Goal: Information Seeking & Learning: Check status

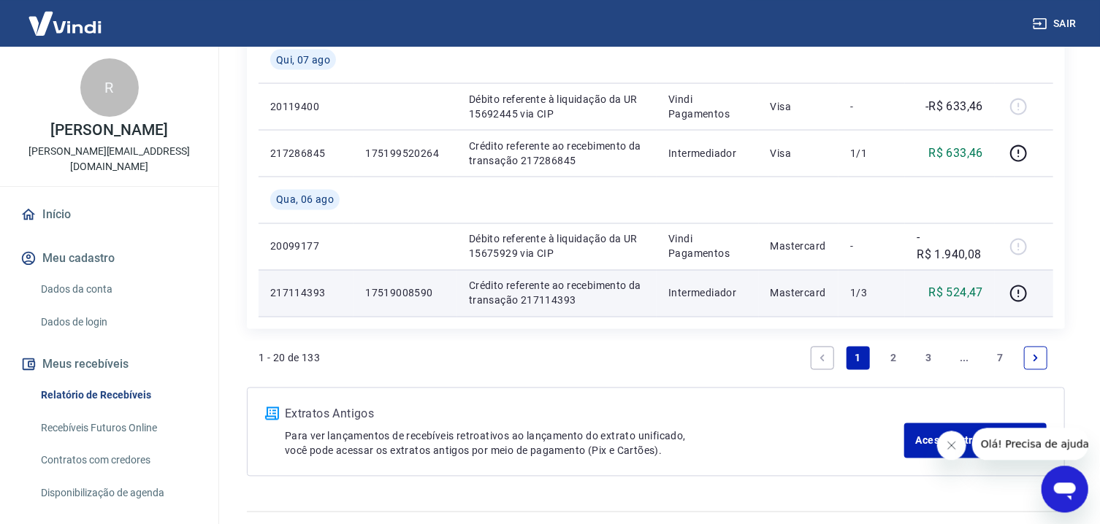
scroll to position [1253, 0]
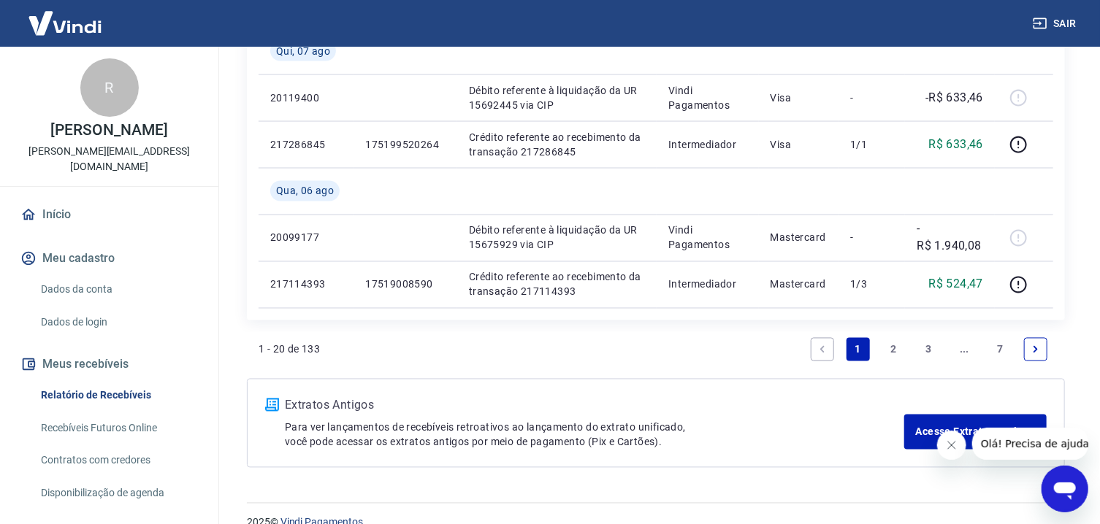
click at [896, 349] on link "2" at bounding box center [893, 349] width 23 height 23
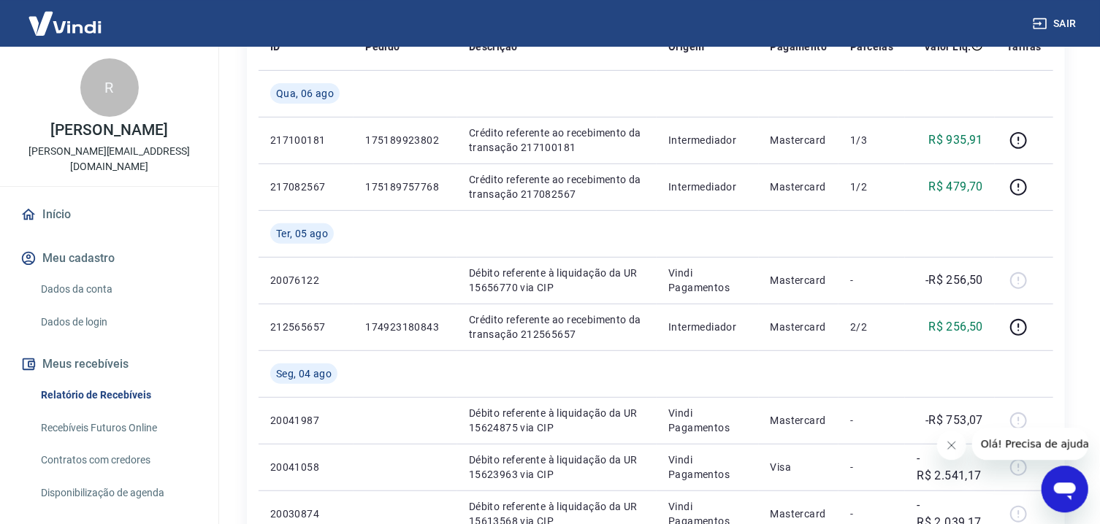
scroll to position [234, 0]
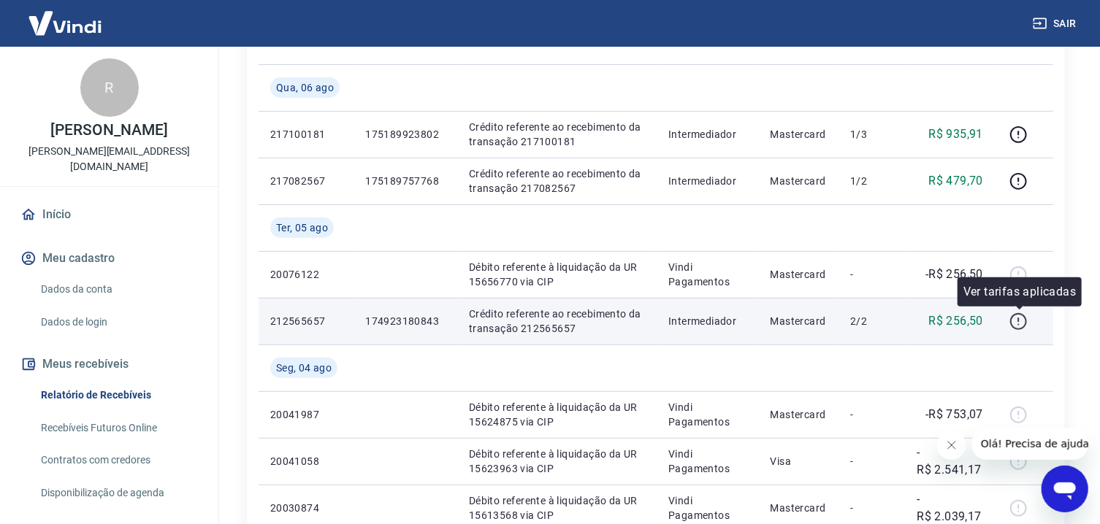
click at [1019, 322] on icon "button" at bounding box center [1018, 322] width 18 height 18
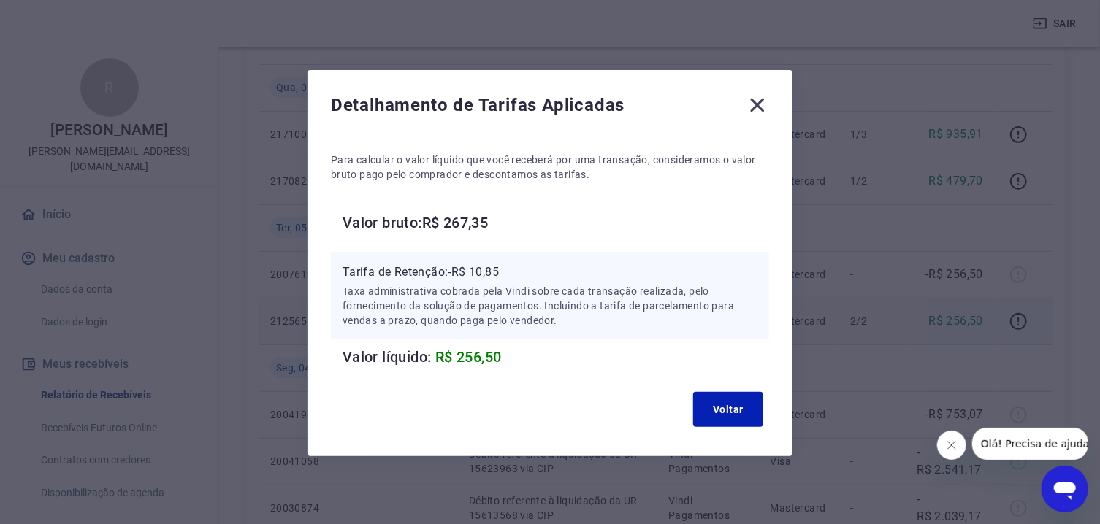
click at [760, 105] on icon at bounding box center [757, 104] width 23 height 23
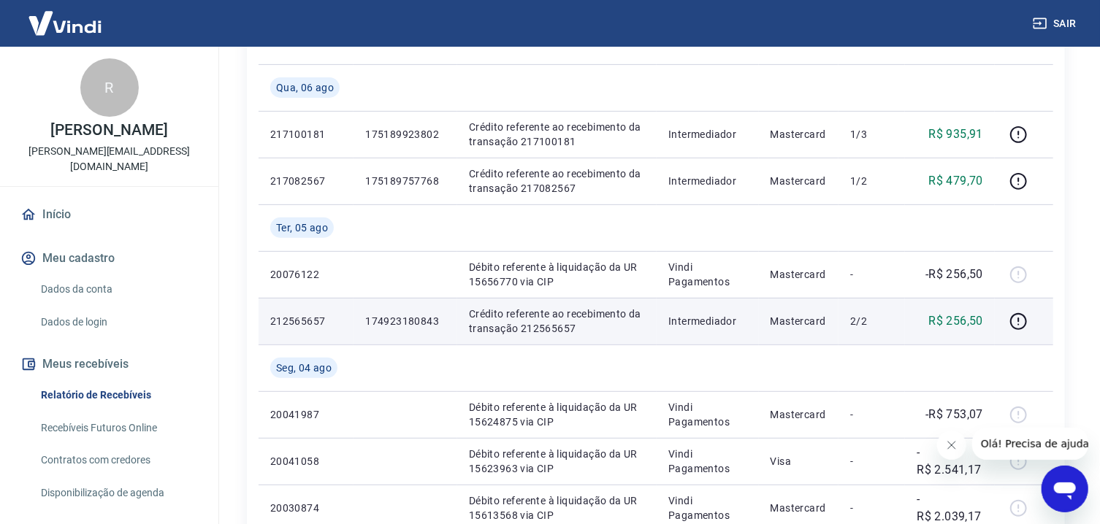
click at [551, 329] on p "Crédito referente ao recebimento da transação 212565657" at bounding box center [557, 321] width 176 height 29
click at [551, 330] on p "Crédito referente ao recebimento da transação 212565657" at bounding box center [557, 321] width 176 height 29
copy p "212565657"
click at [1021, 318] on icon "button" at bounding box center [1018, 322] width 18 height 18
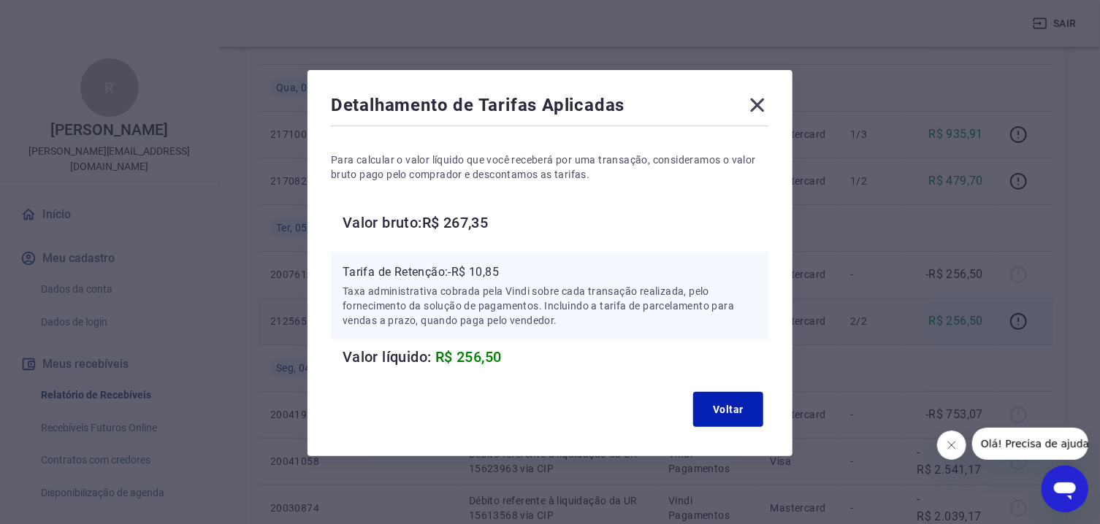
click at [764, 106] on icon at bounding box center [757, 104] width 23 height 23
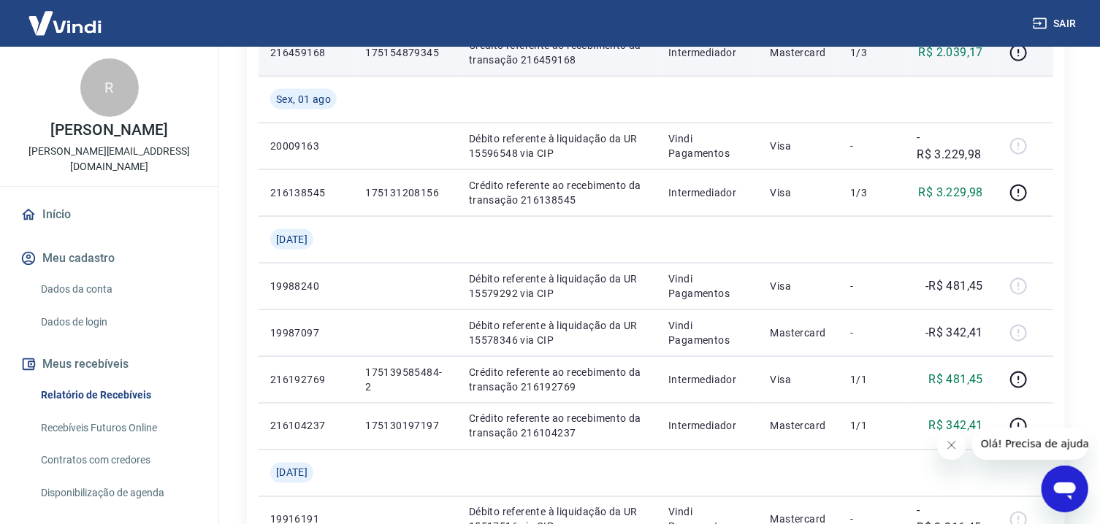
scroll to position [1323, 0]
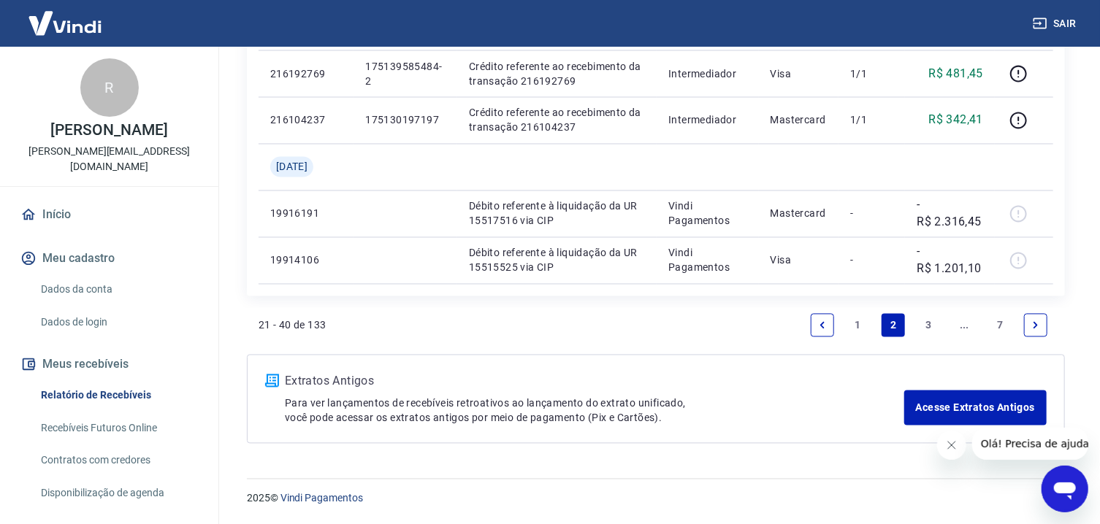
click at [866, 329] on link "1" at bounding box center [858, 325] width 23 height 23
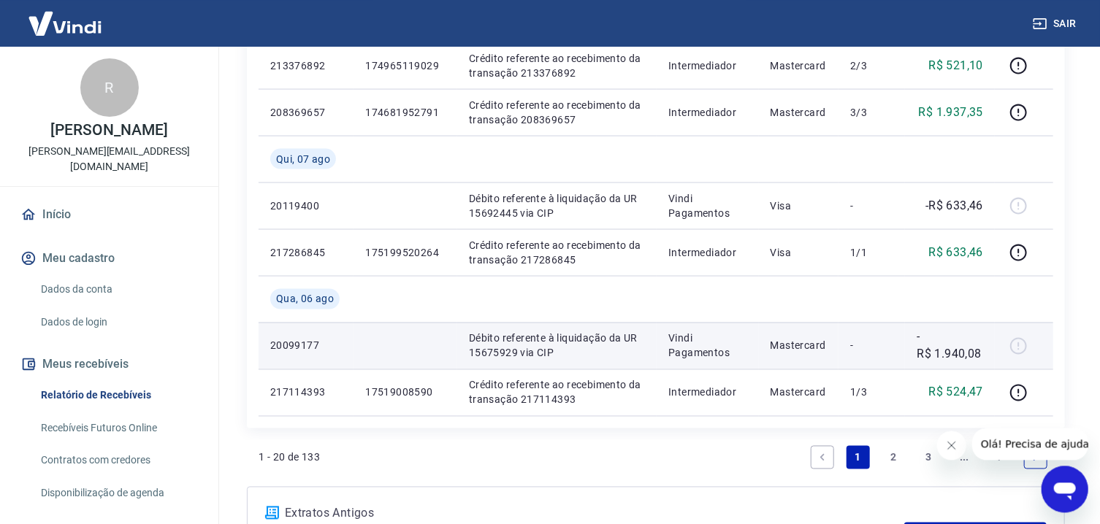
scroll to position [1174, 0]
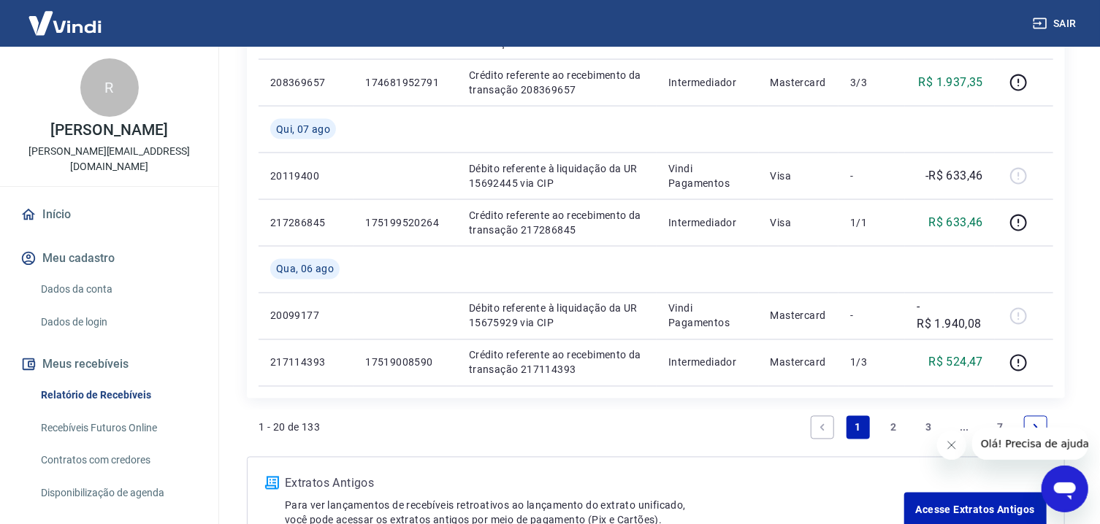
click at [706, 432] on div "1 - 20 de 133 1 2 3 ... 7" at bounding box center [656, 427] width 795 height 35
click at [893, 421] on link "2" at bounding box center [893, 427] width 23 height 23
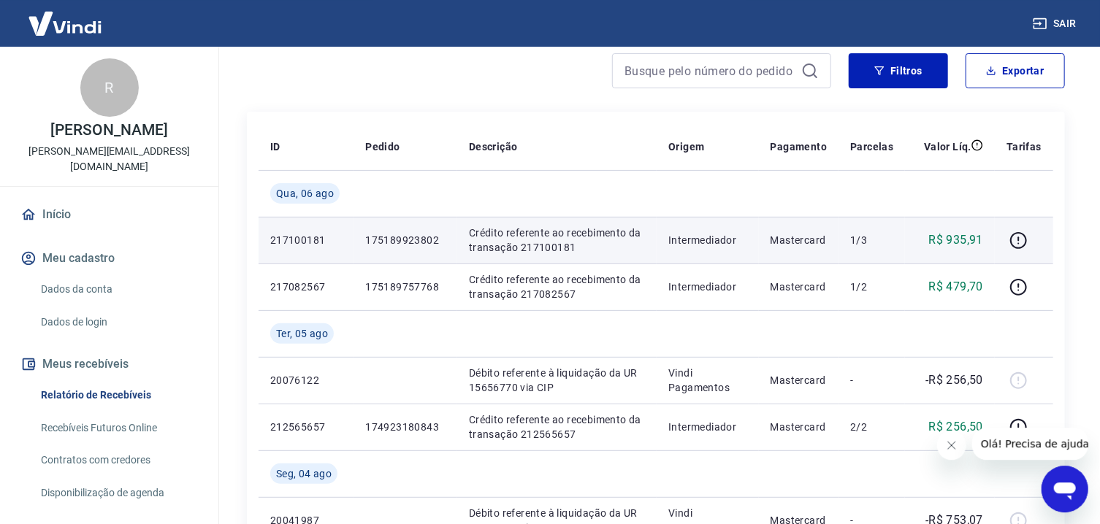
scroll to position [156, 0]
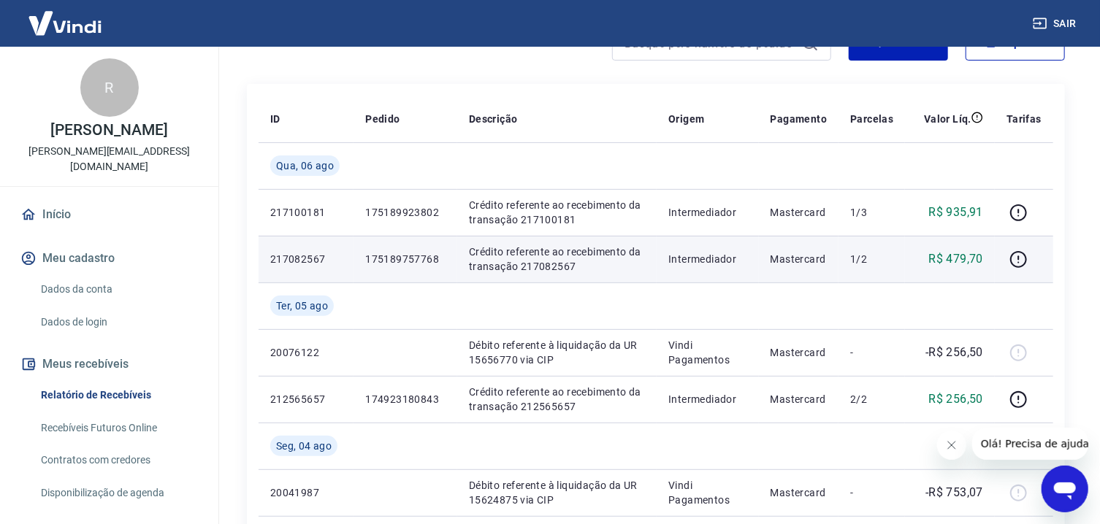
click at [722, 242] on td "Intermediador" at bounding box center [708, 259] width 102 height 47
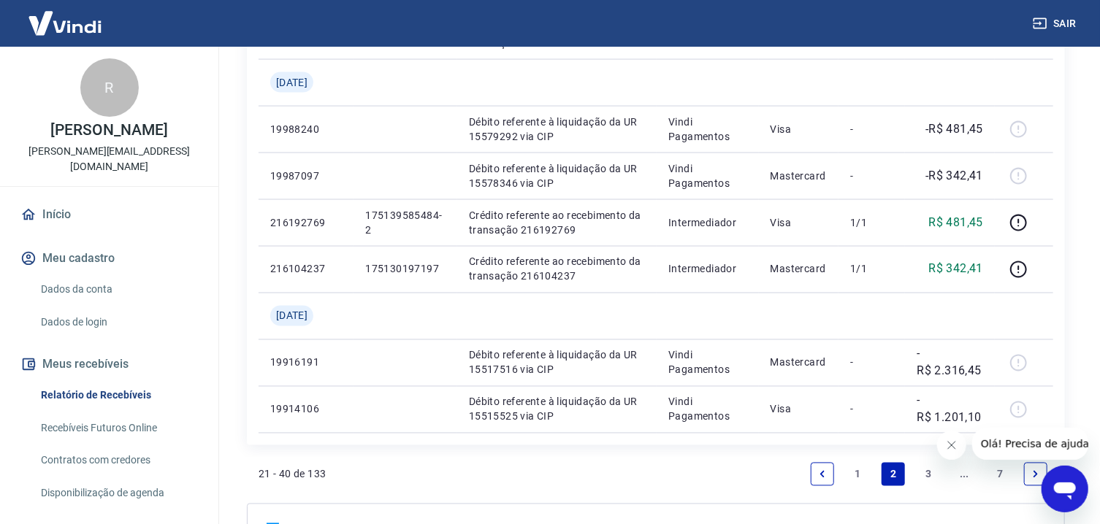
scroll to position [1323, 0]
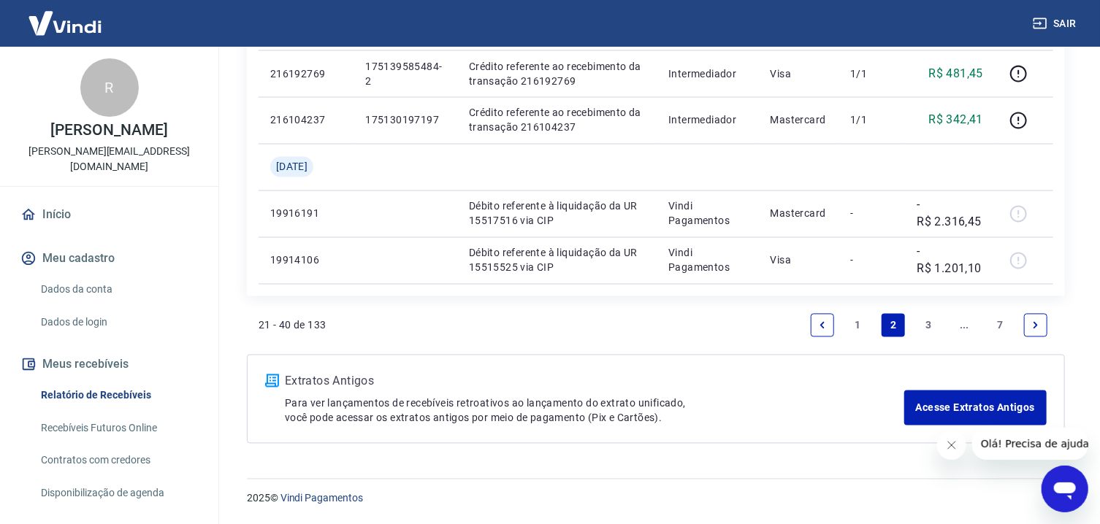
click at [860, 324] on link "1" at bounding box center [858, 325] width 23 height 23
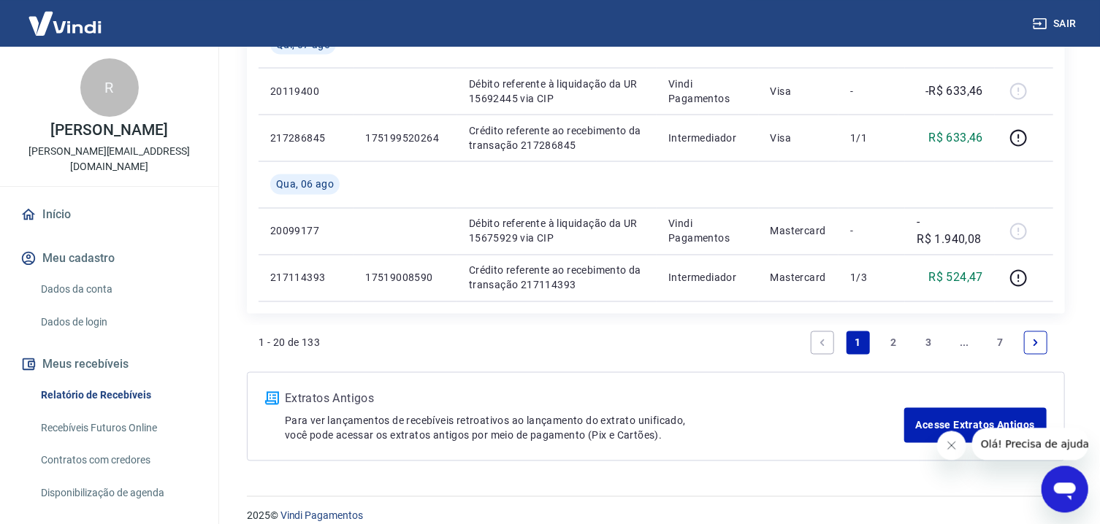
scroll to position [1277, 0]
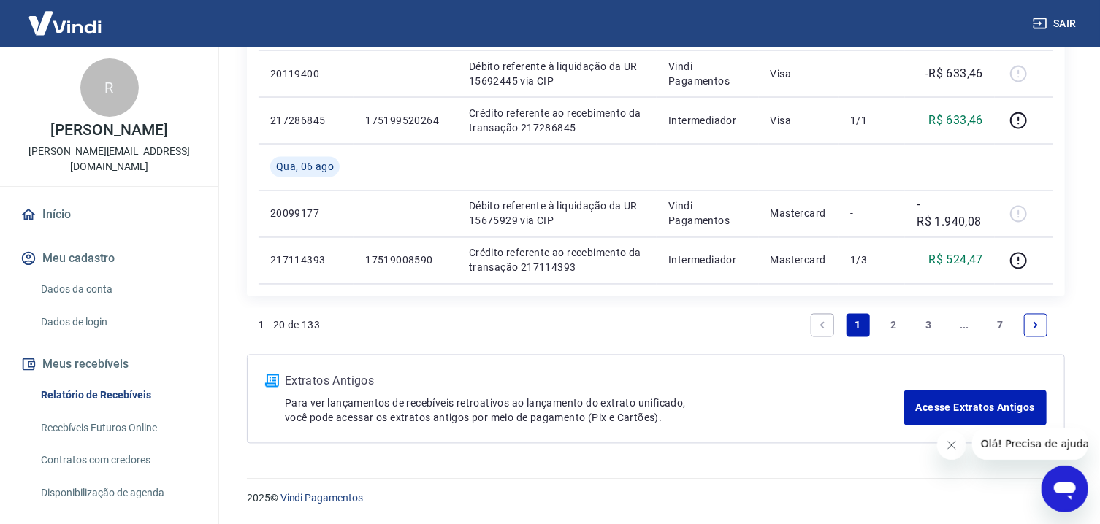
click at [714, 356] on div "Extratos Antigos Para ver lançamentos de recebíveis retroativos ao lançamento d…" at bounding box center [656, 399] width 818 height 89
click at [1030, 321] on link "Next page" at bounding box center [1035, 325] width 23 height 23
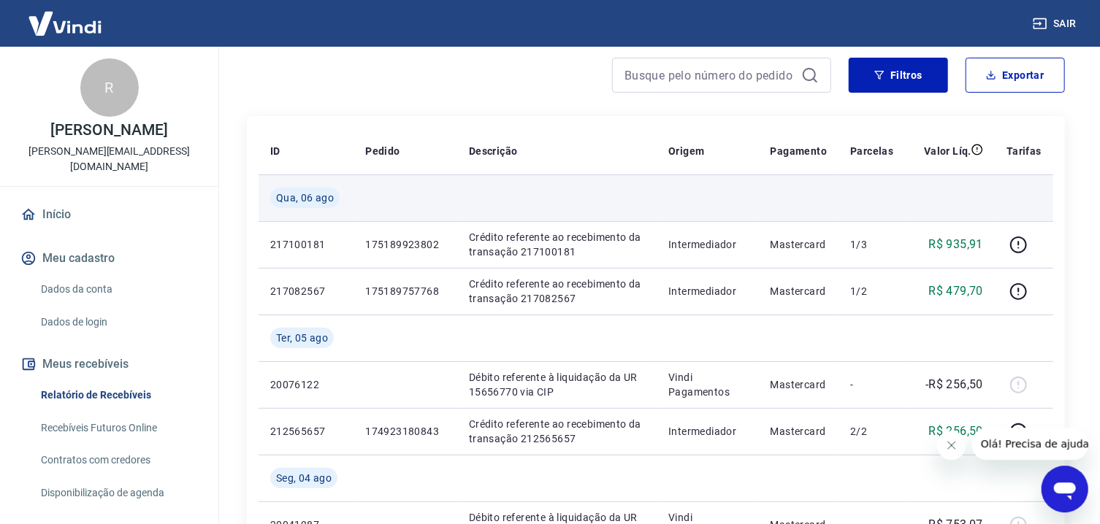
scroll to position [156, 0]
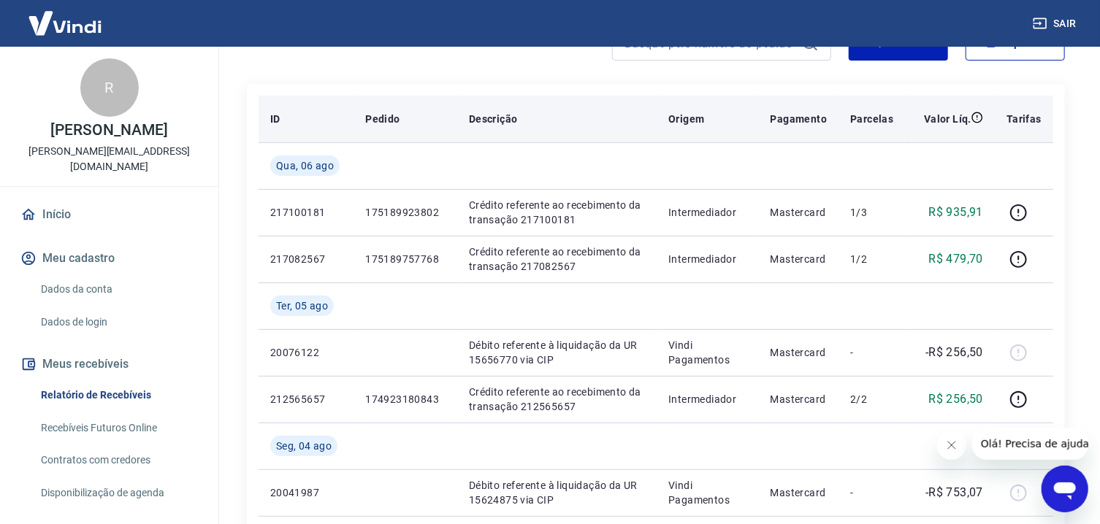
click at [579, 132] on th "Descrição" at bounding box center [556, 119] width 199 height 47
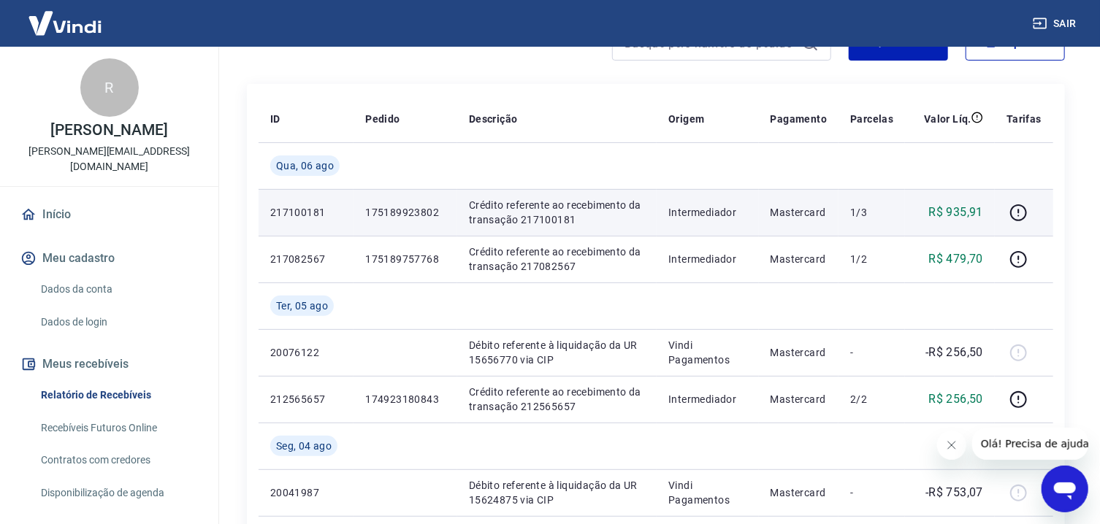
click at [559, 223] on p "Crédito referente ao recebimento da transação 217100181" at bounding box center [557, 212] width 176 height 29
copy p "217100181"
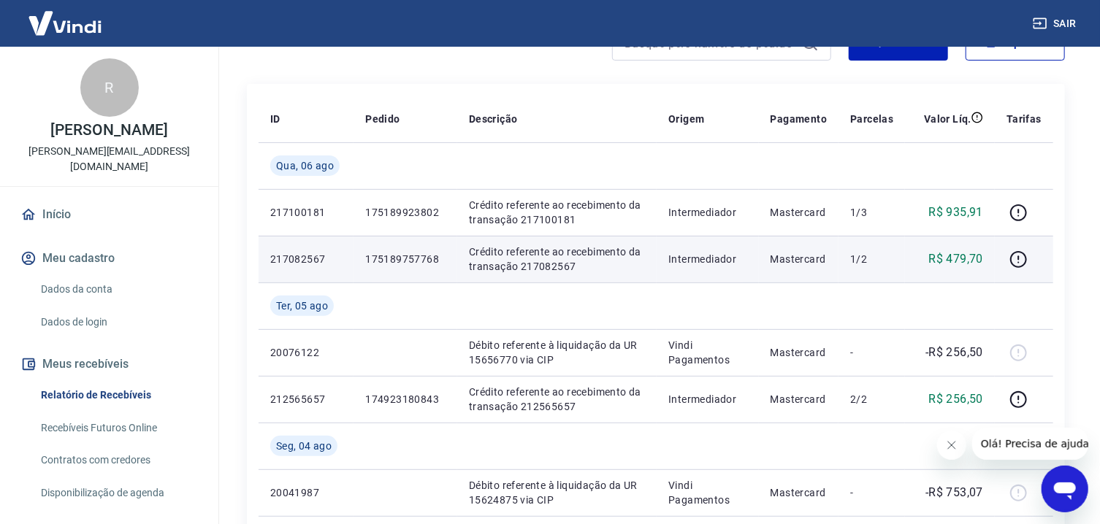
click at [554, 268] on p "Crédito referente ao recebimento da transação 217082567" at bounding box center [557, 259] width 176 height 29
copy p "217082567"
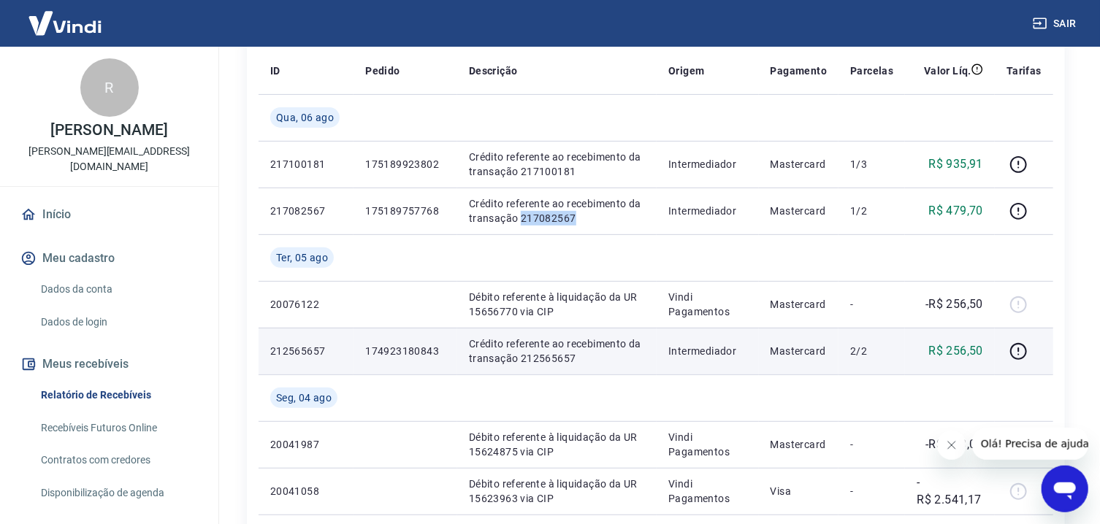
scroll to position [234, 0]
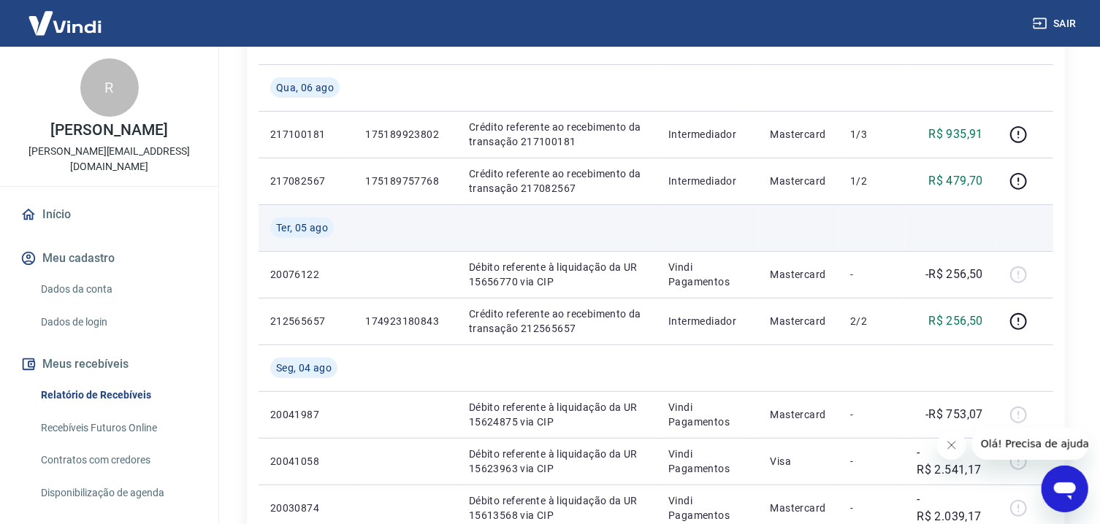
click at [718, 208] on td at bounding box center [708, 228] width 102 height 47
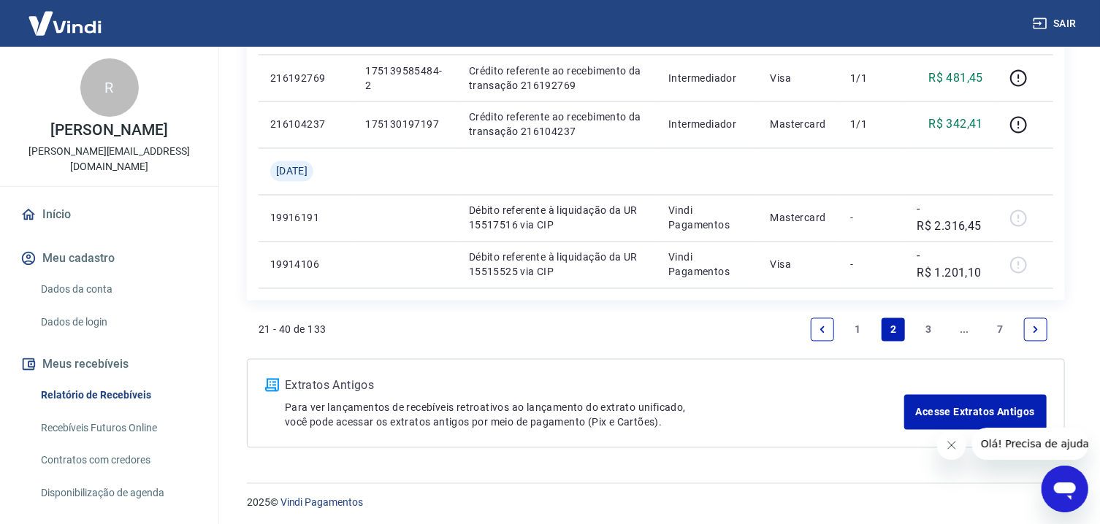
scroll to position [1323, 0]
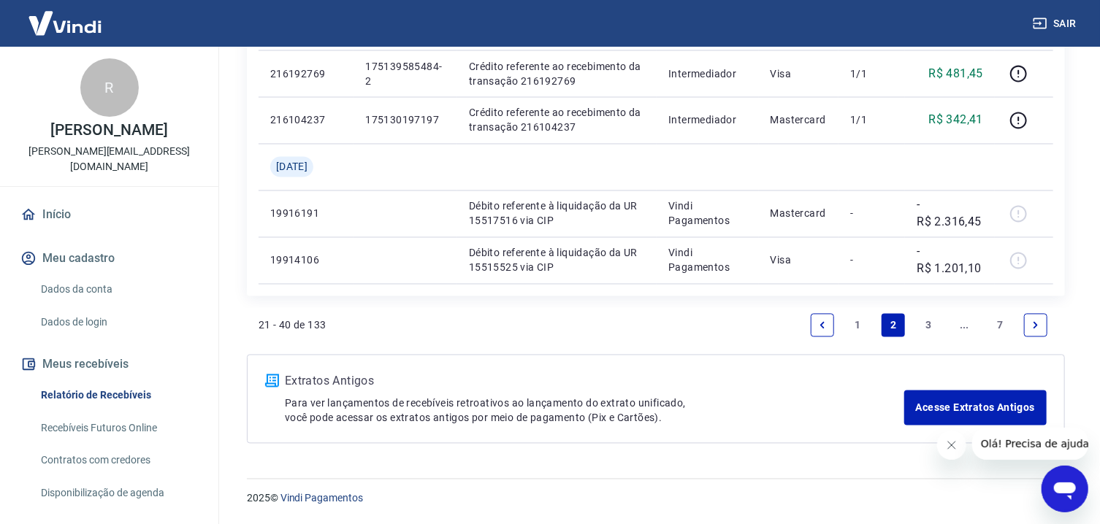
click at [857, 320] on link "1" at bounding box center [858, 325] width 23 height 23
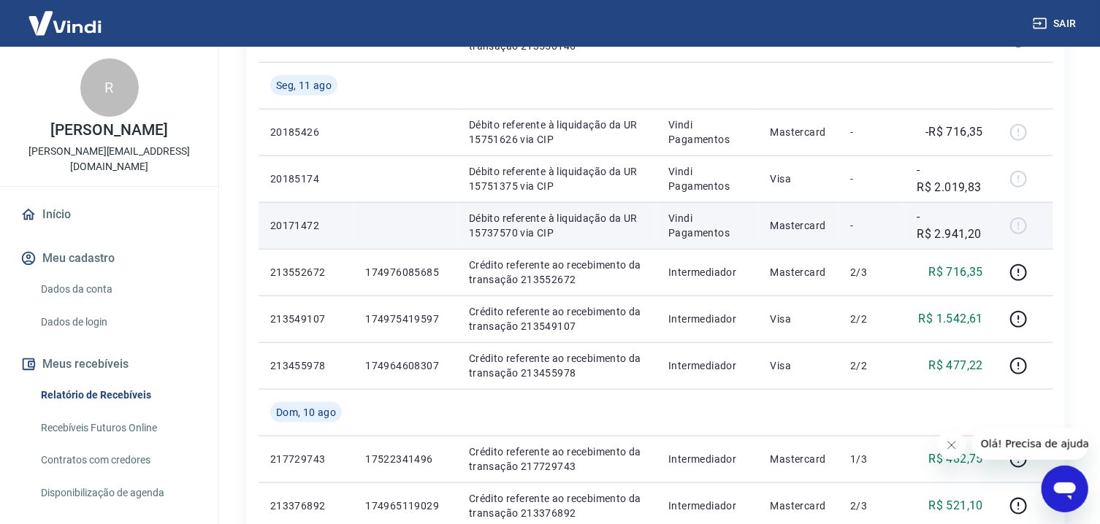
scroll to position [1277, 0]
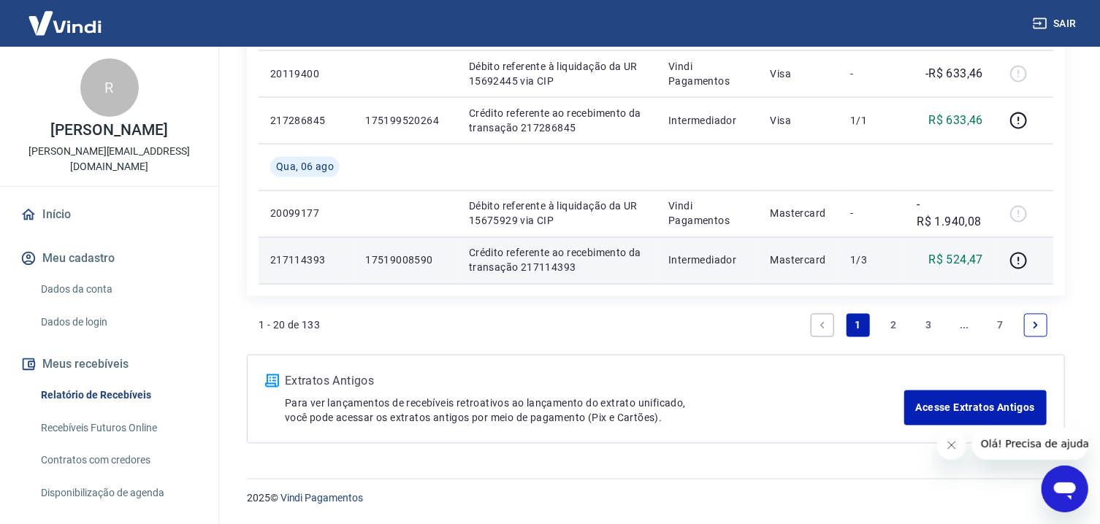
click at [557, 261] on p "Crédito referente ao recebimento da transação 217114393" at bounding box center [557, 260] width 176 height 29
copy p "217114393"
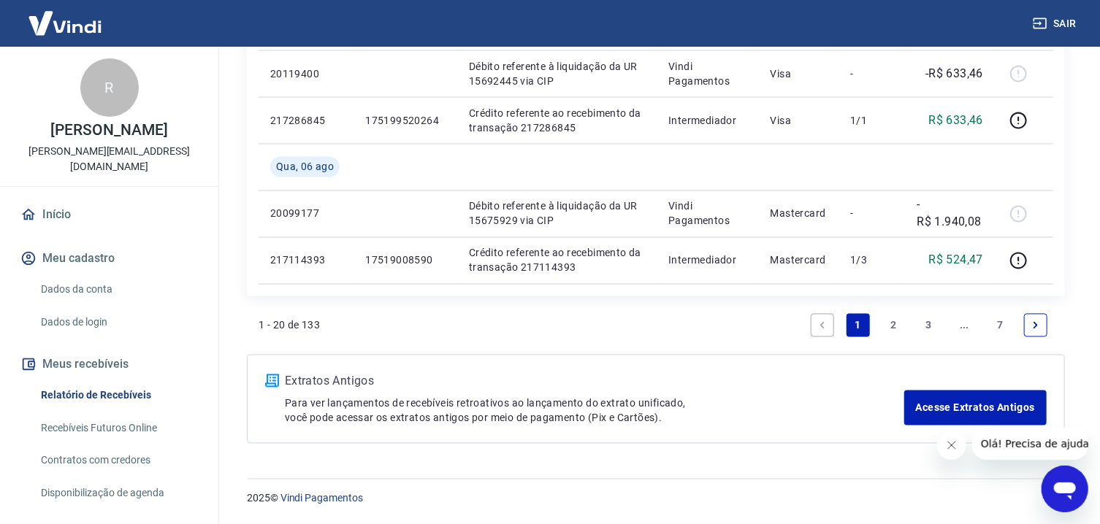
click at [887, 321] on link "2" at bounding box center [893, 325] width 23 height 23
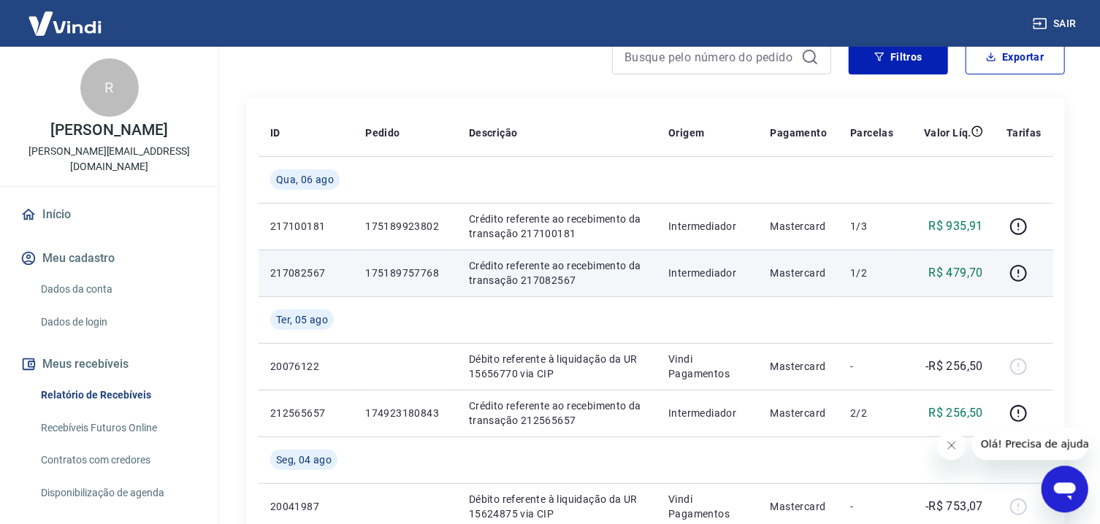
scroll to position [156, 0]
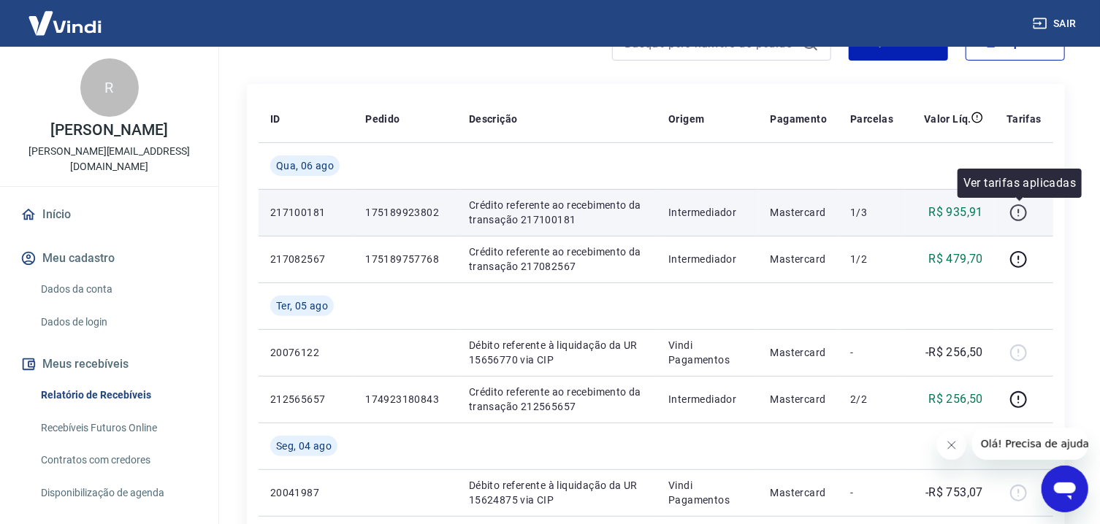
click at [1019, 215] on icon "button" at bounding box center [1017, 215] width 1 height 1
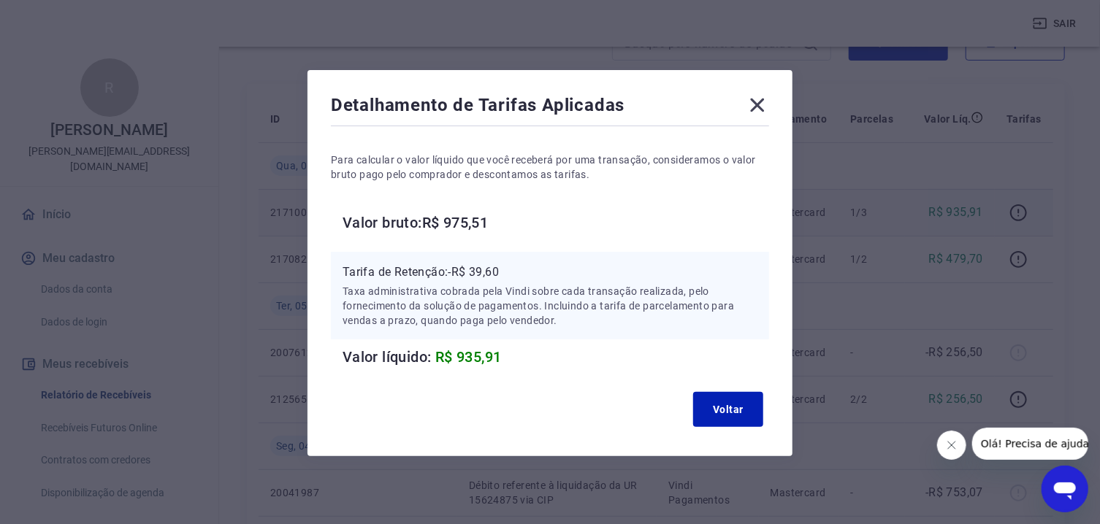
click at [757, 103] on icon at bounding box center [757, 104] width 23 height 23
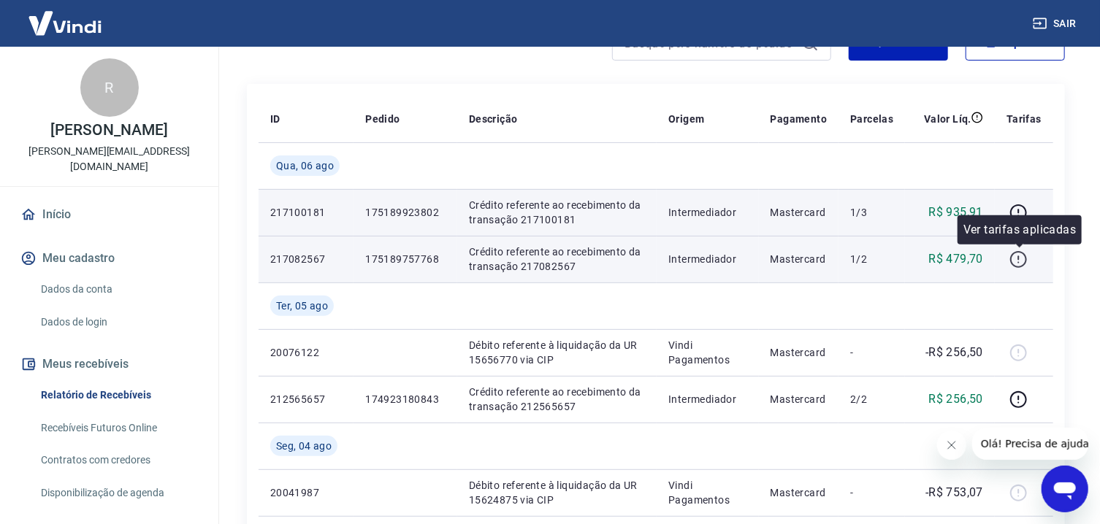
click at [1020, 253] on icon "button" at bounding box center [1018, 260] width 18 height 18
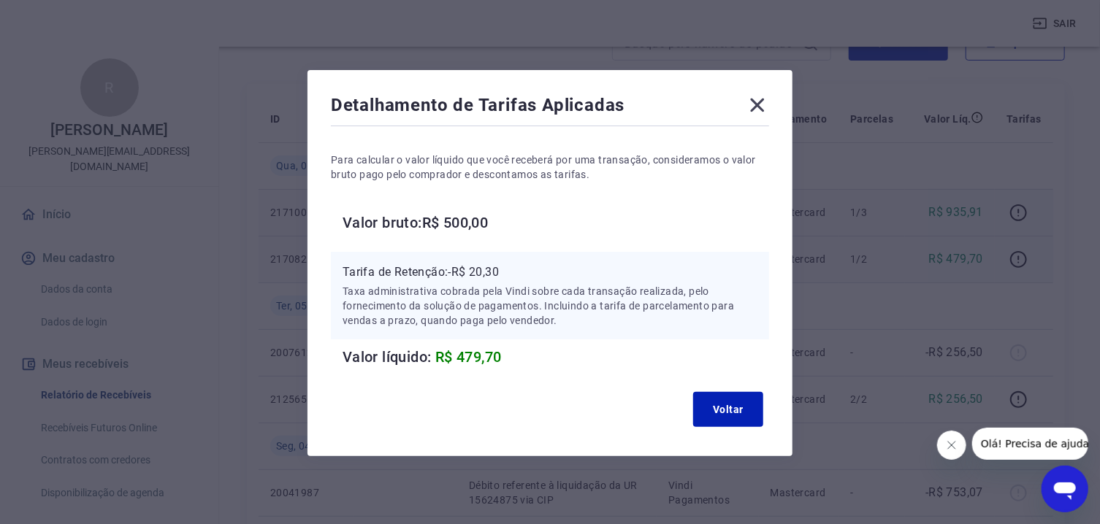
click at [757, 100] on icon at bounding box center [757, 104] width 23 height 23
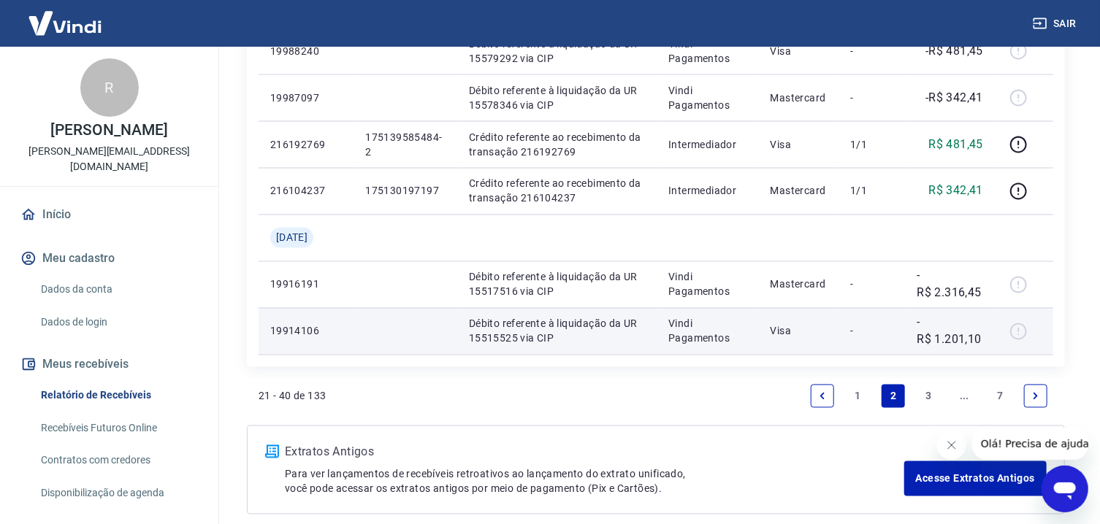
scroll to position [1323, 0]
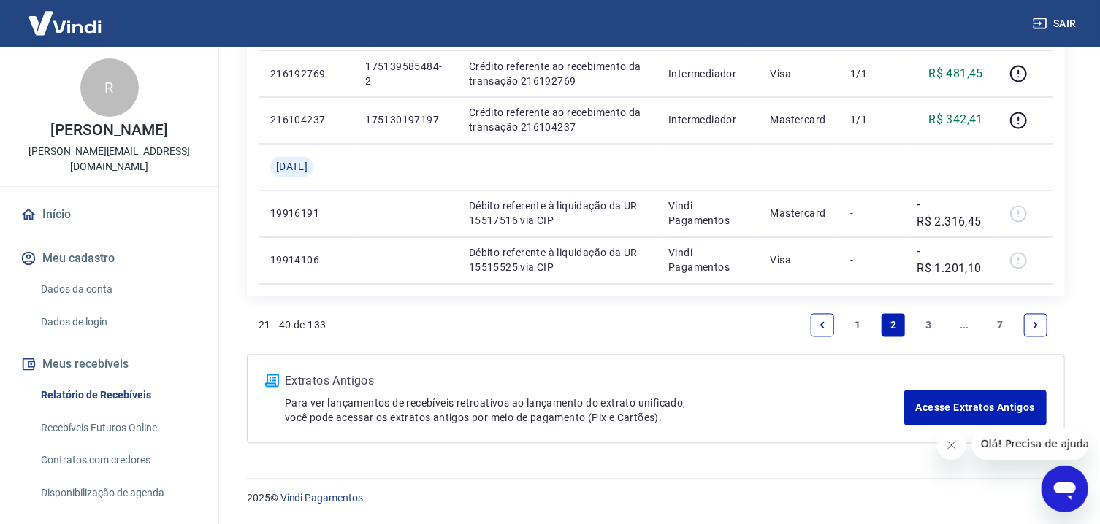
drag, startPoint x: 857, startPoint y: 324, endPoint x: 803, endPoint y: 310, distance: 56.5
click at [858, 324] on link "1" at bounding box center [858, 325] width 23 height 23
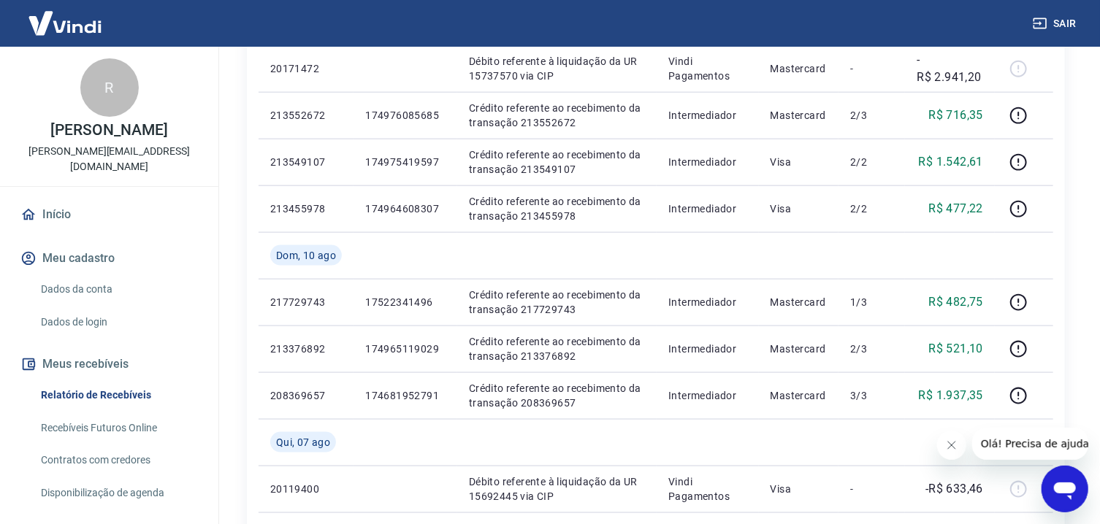
scroll to position [1277, 0]
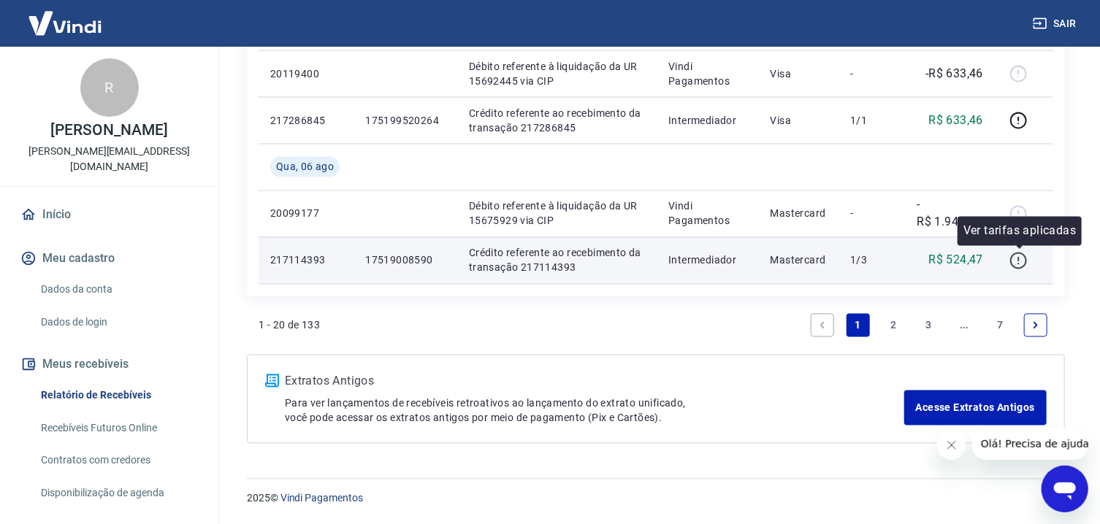
click at [1023, 257] on icon "button" at bounding box center [1018, 261] width 18 height 18
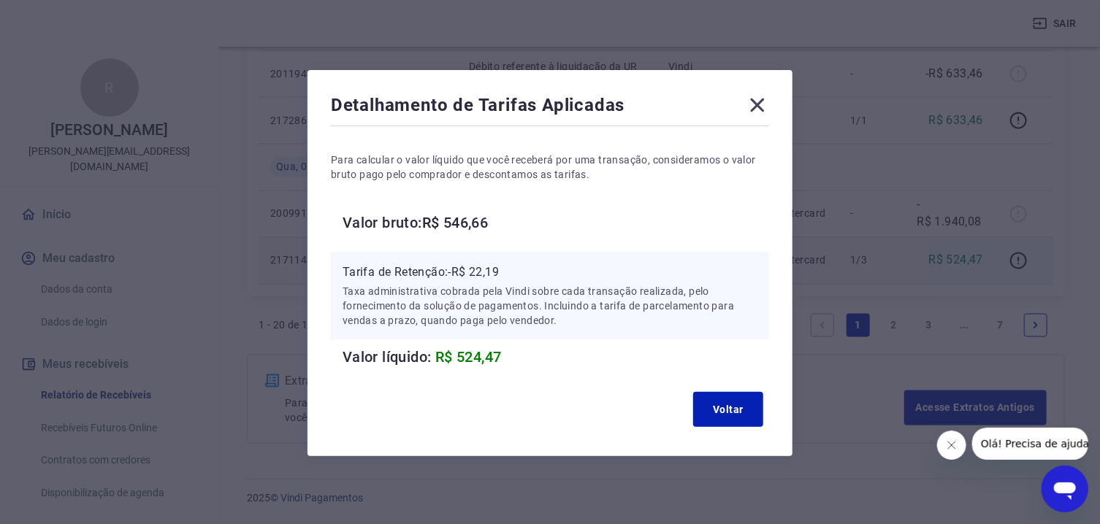
click at [757, 106] on icon at bounding box center [758, 106] width 14 height 14
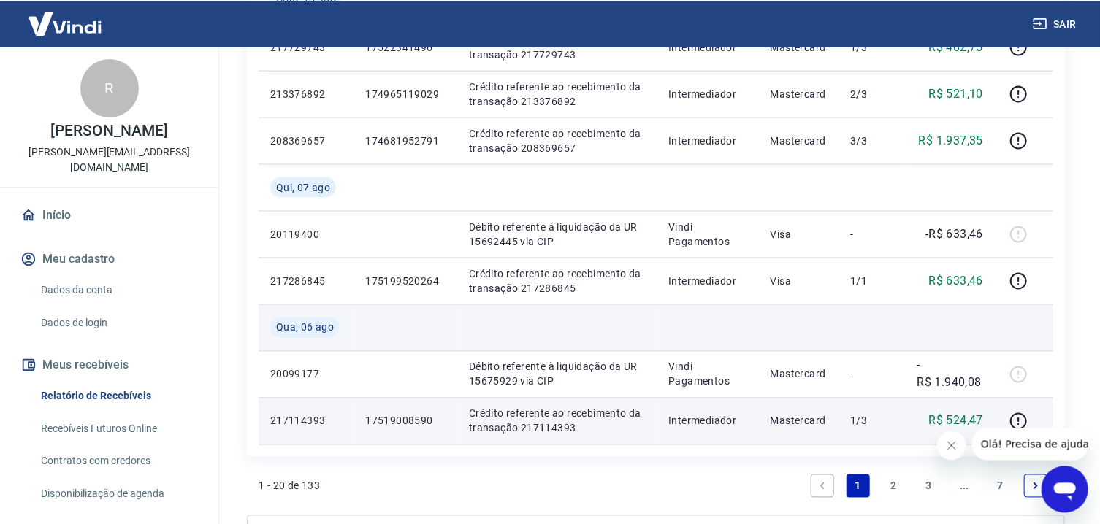
scroll to position [1120, 0]
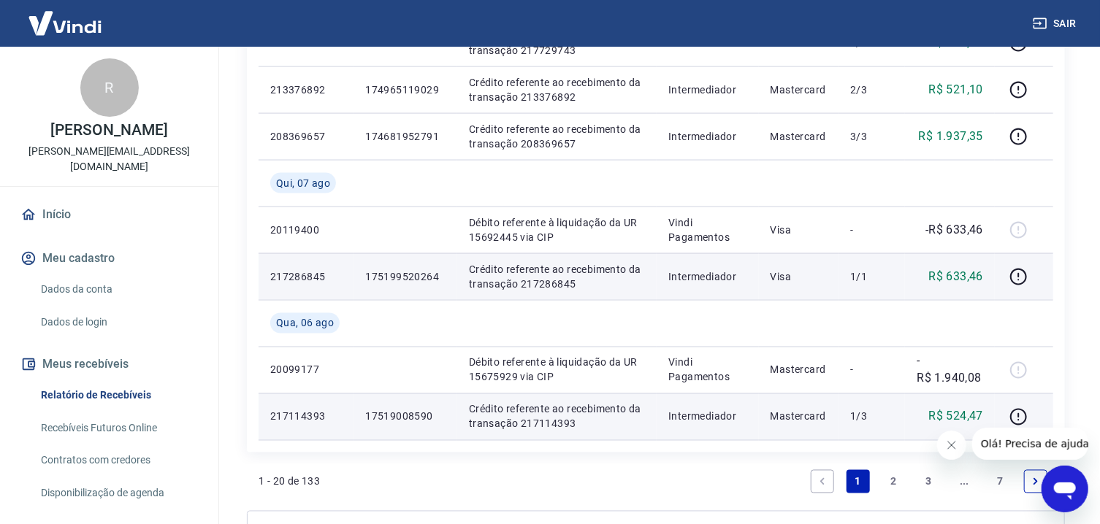
click at [552, 286] on p "Crédito referente ao recebimento da transação 217286845" at bounding box center [557, 276] width 176 height 29
copy p "217286845"
click at [1015, 278] on icon "button" at bounding box center [1018, 277] width 18 height 18
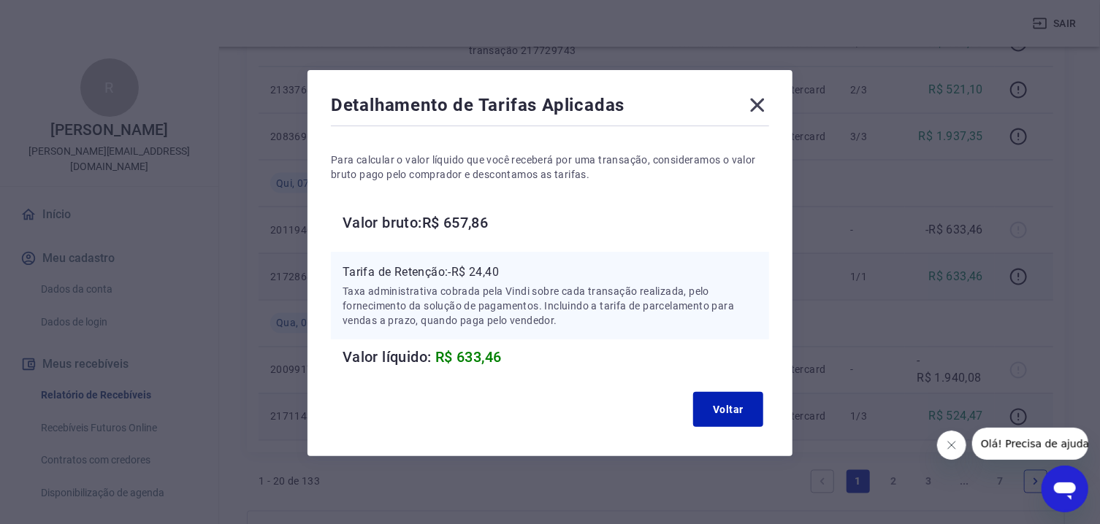
click at [767, 104] on icon at bounding box center [757, 104] width 23 height 23
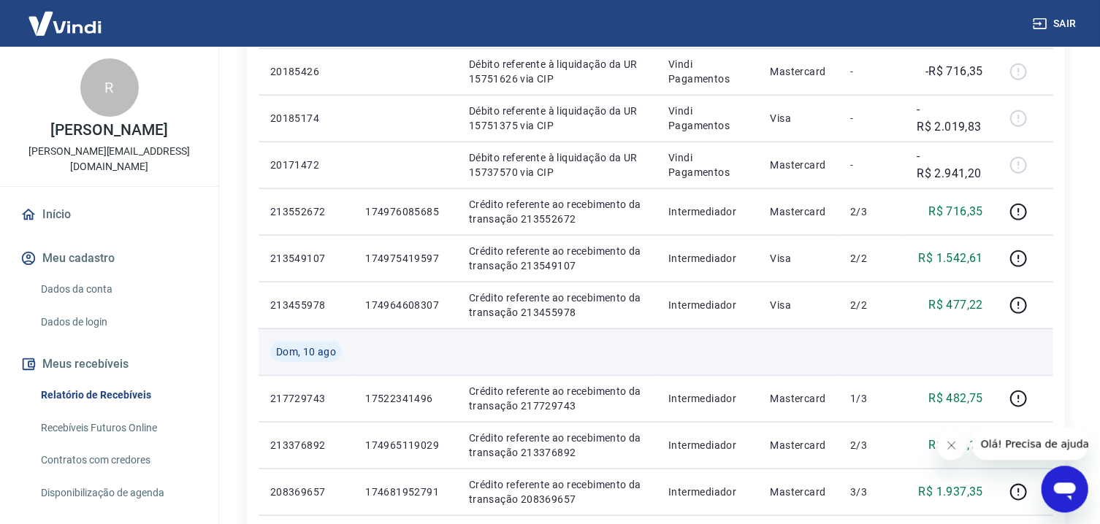
scroll to position [729, 0]
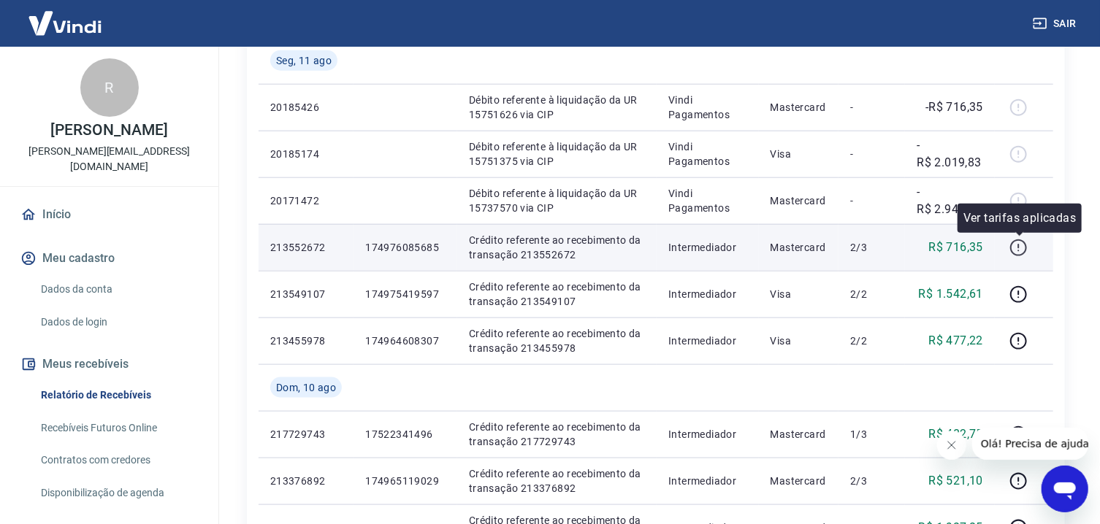
click at [1020, 249] on icon "button" at bounding box center [1018, 248] width 18 height 18
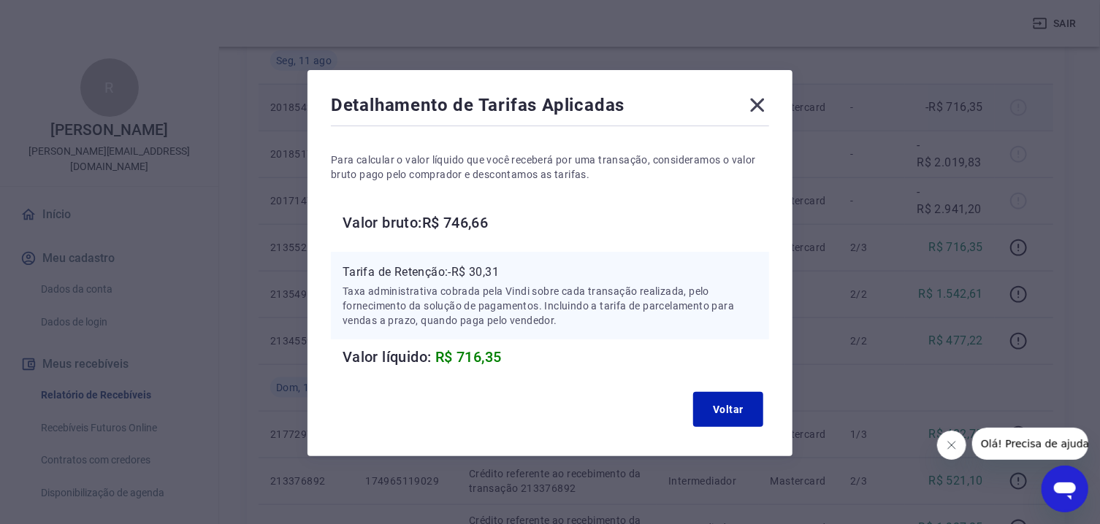
click at [763, 107] on icon at bounding box center [757, 104] width 23 height 23
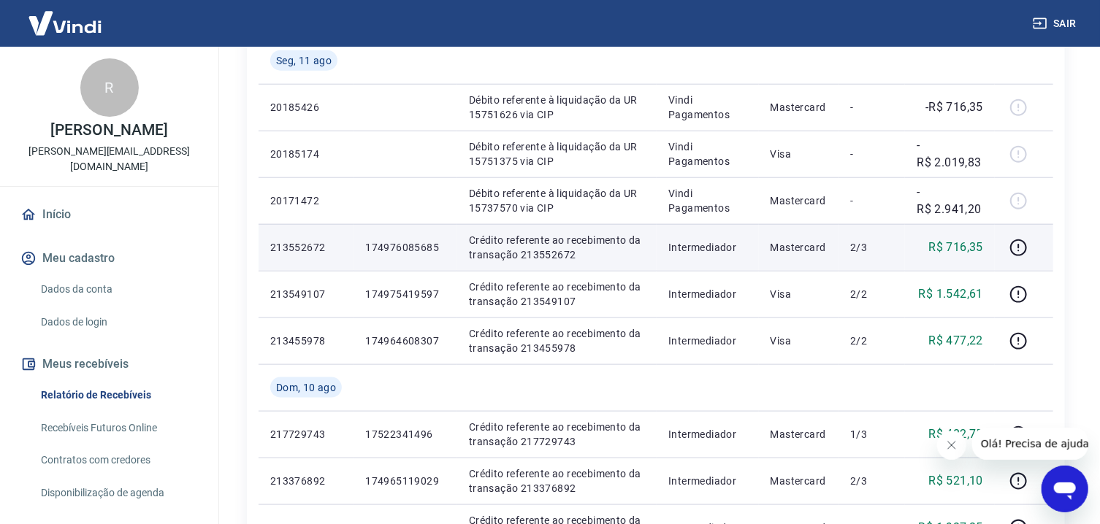
click at [570, 256] on p "Crédito referente ao recebimento da transação 213552672" at bounding box center [557, 247] width 176 height 29
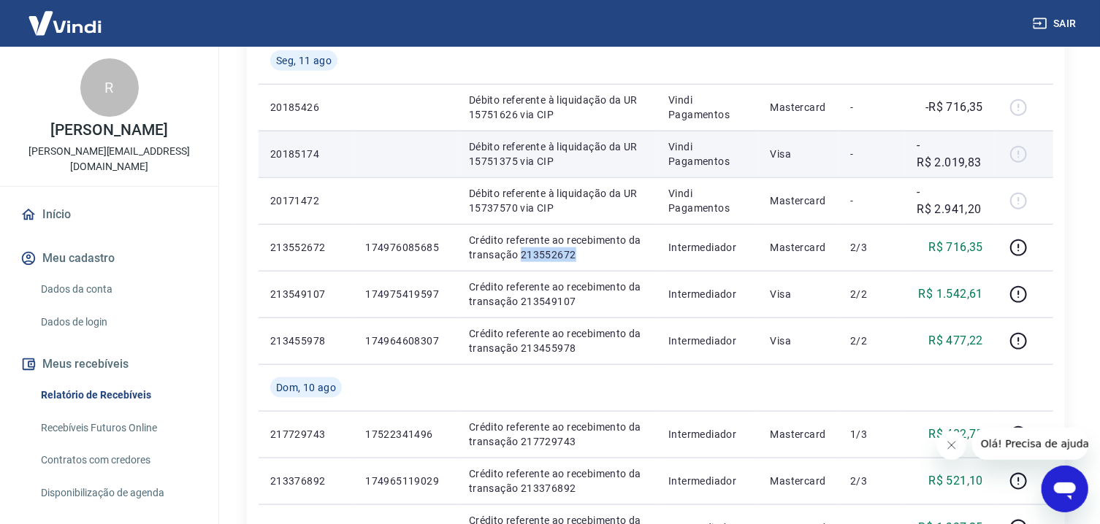
copy p "213552672"
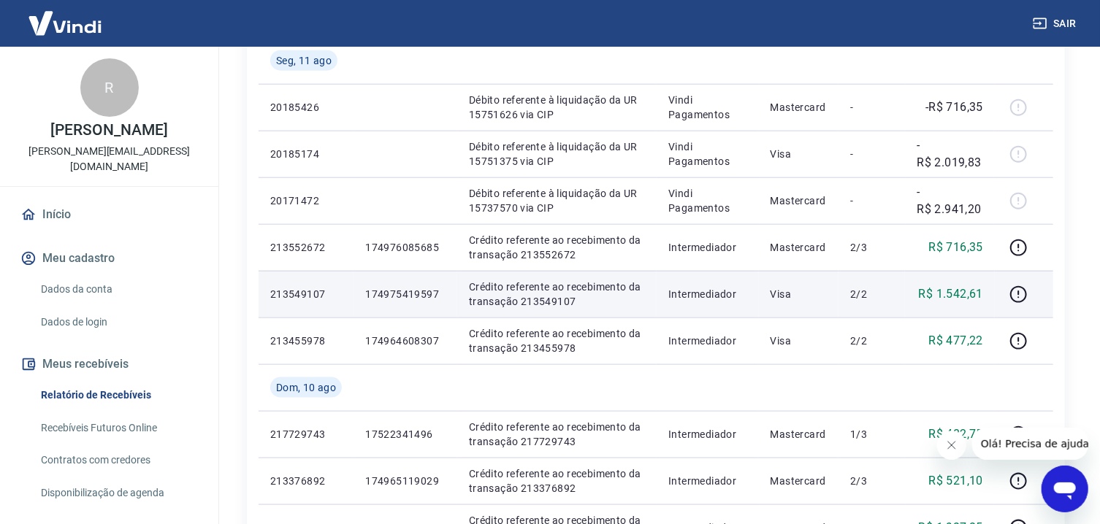
click at [628, 284] on p "Crédito referente ao recebimento da transação 213549107" at bounding box center [557, 294] width 176 height 29
click at [557, 302] on p "Crédito referente ao recebimento da transação 213549107" at bounding box center [557, 294] width 176 height 29
copy p "213549107"
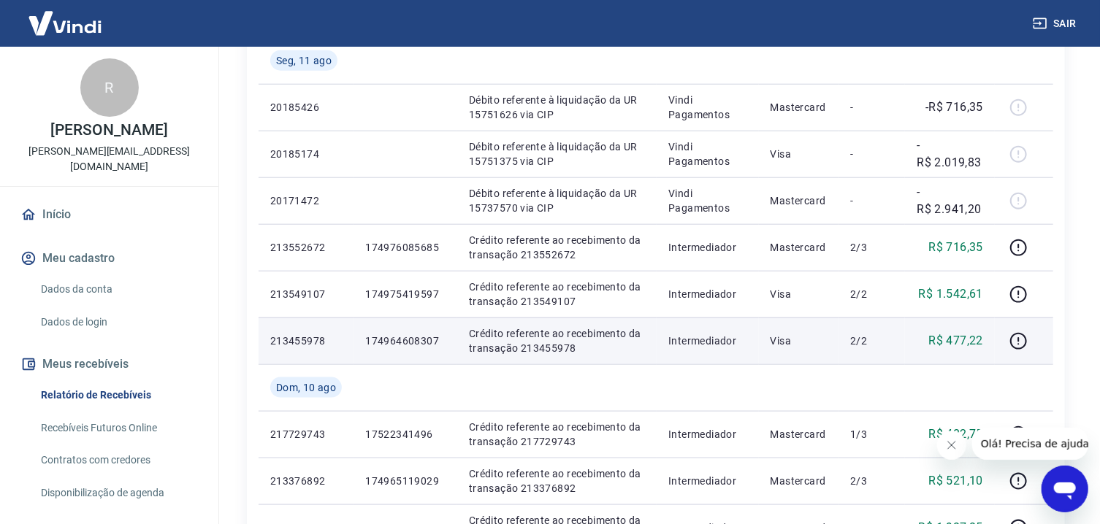
click at [560, 349] on p "Crédito referente ao recebimento da transação 213455978" at bounding box center [557, 340] width 176 height 29
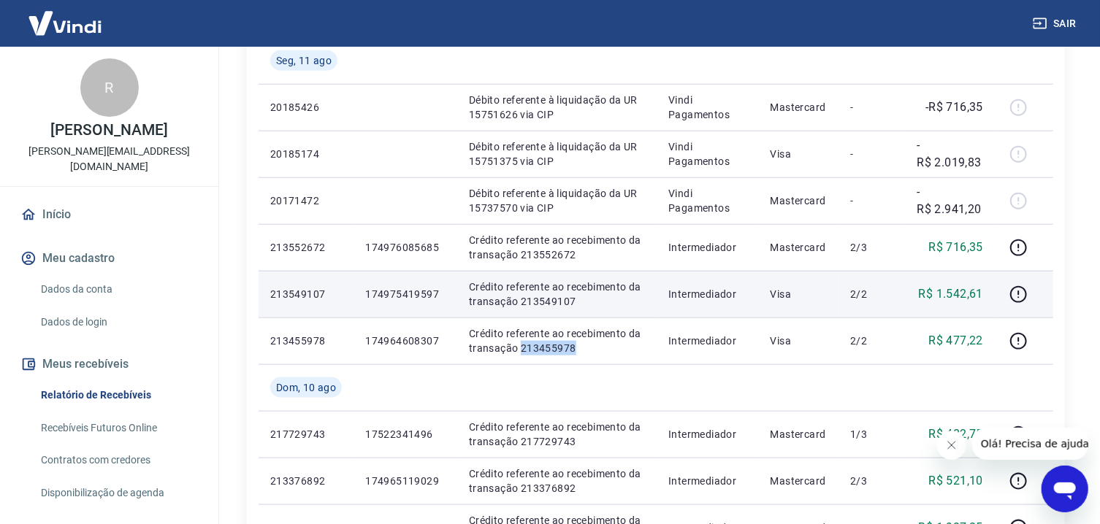
copy p "213455978"
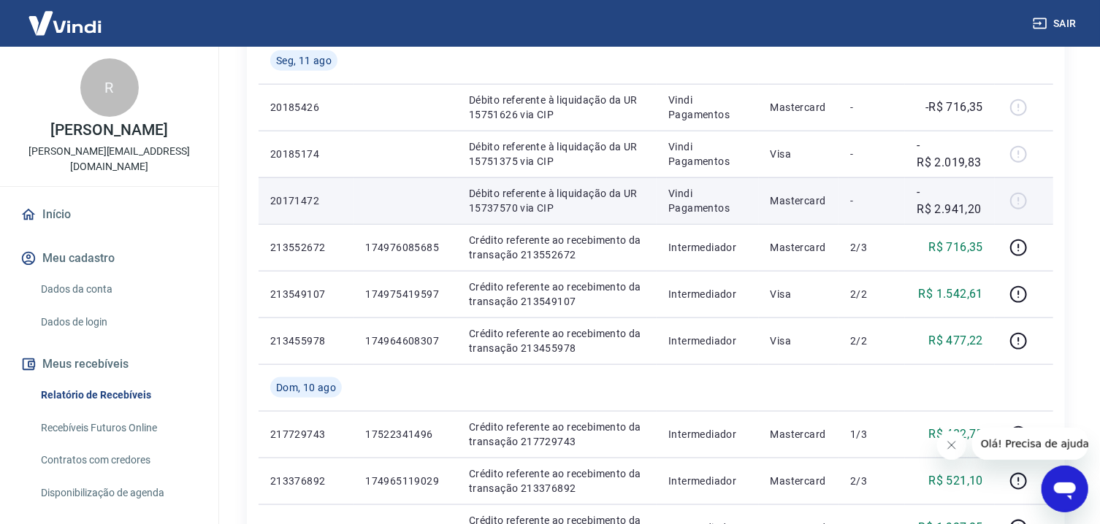
click at [963, 210] on p "-R$ 2.941,20" at bounding box center [950, 200] width 66 height 35
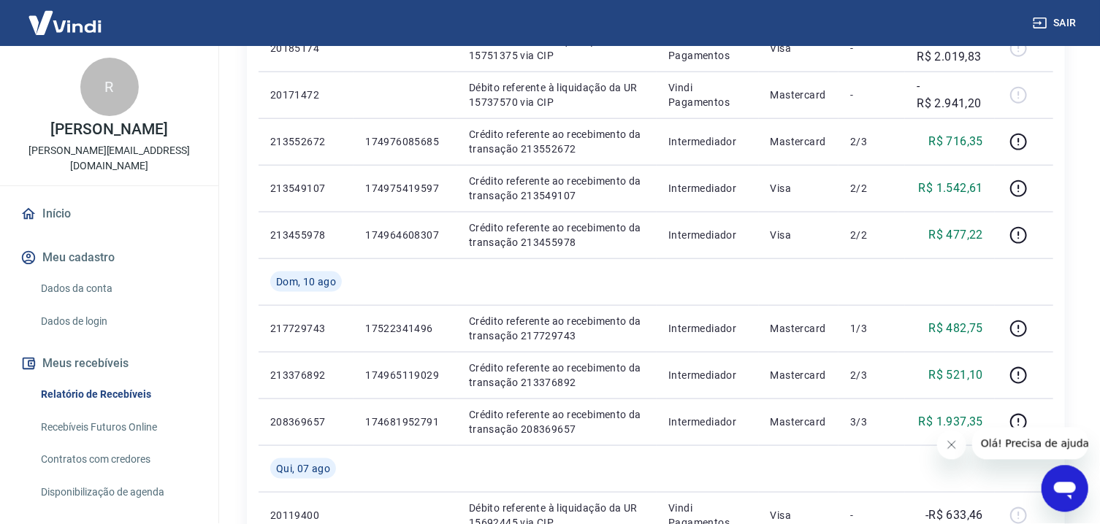
scroll to position [807, 0]
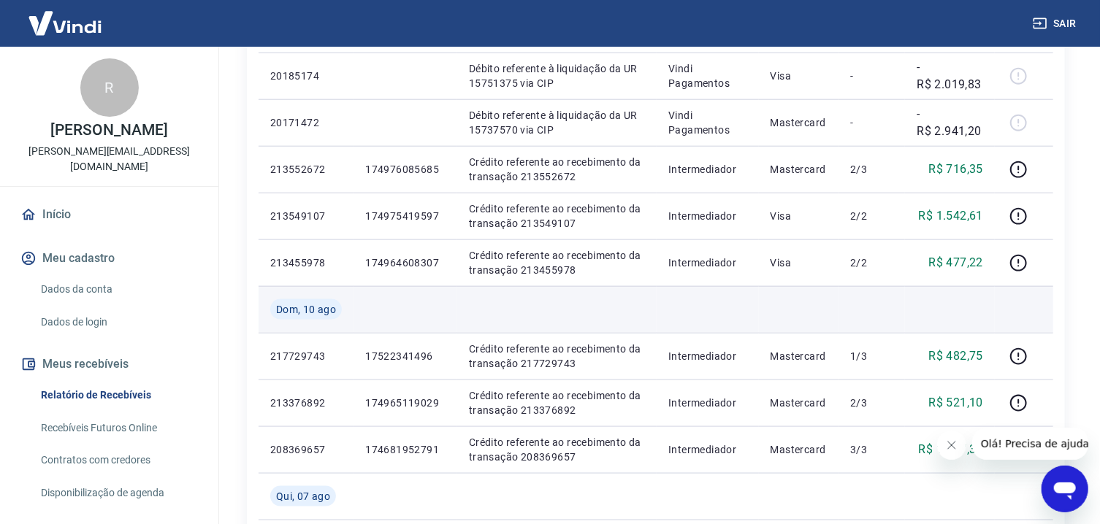
click at [968, 305] on td at bounding box center [950, 309] width 90 height 47
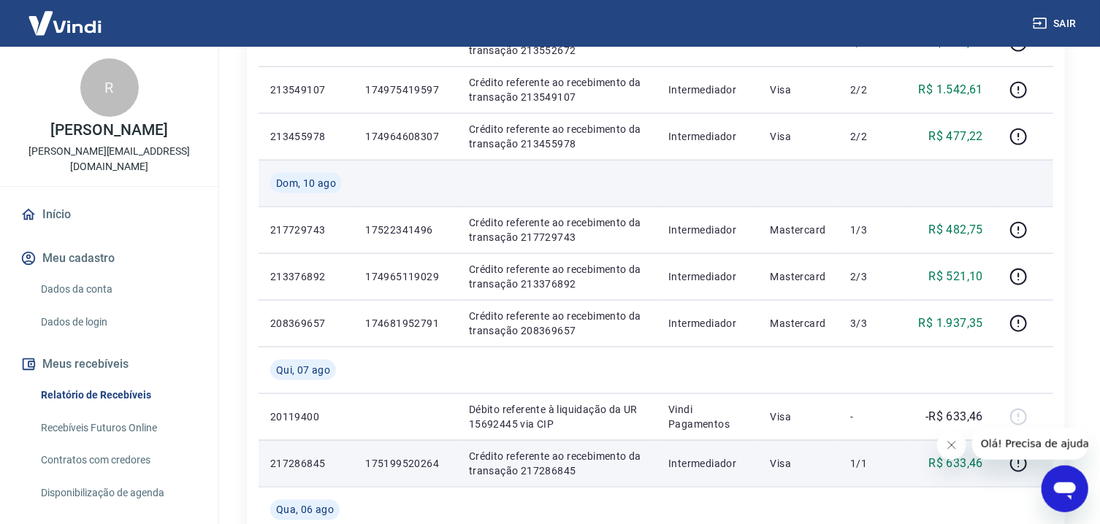
scroll to position [963, 0]
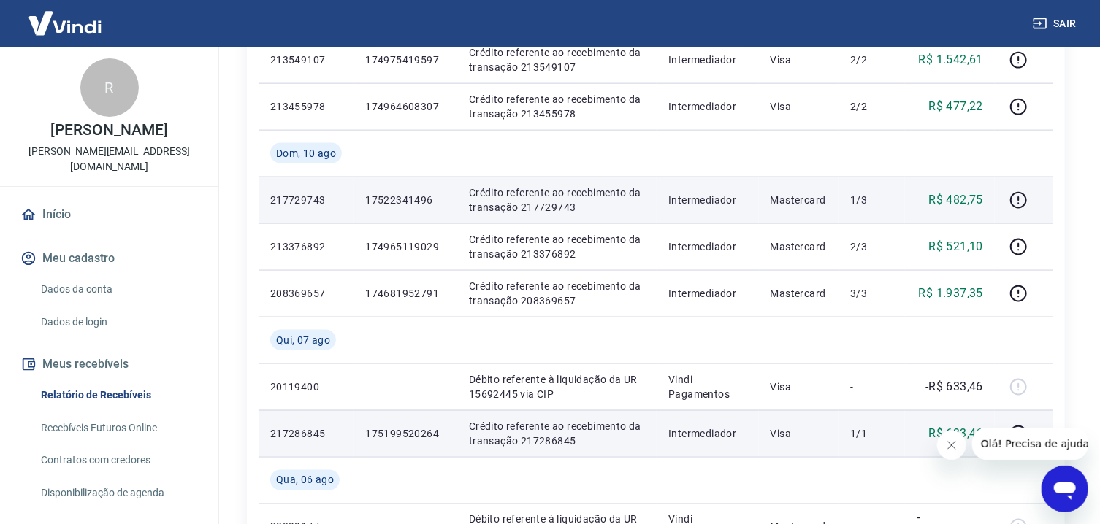
click at [593, 210] on p "Crédito referente ao recebimento da transação 217729743" at bounding box center [557, 200] width 176 height 29
click at [560, 205] on p "Crédito referente ao recebimento da transação 217729743" at bounding box center [557, 200] width 176 height 29
copy p "217729743"
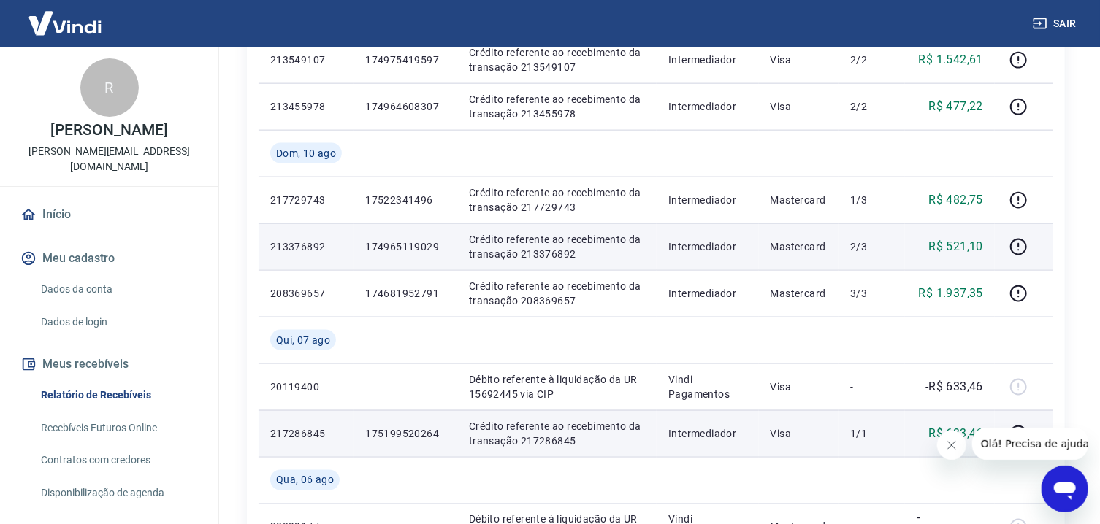
click at [562, 258] on p "Crédito referente ao recebimento da transação 213376892" at bounding box center [557, 246] width 176 height 29
copy p "213376892"
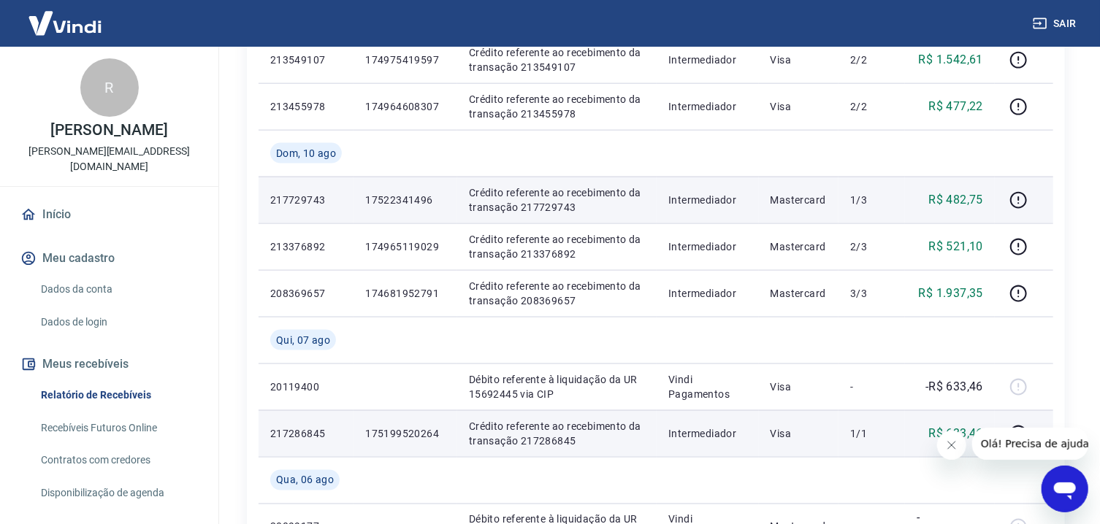
click at [563, 207] on p "Crédito referente ao recebimento da transação 217729743" at bounding box center [557, 200] width 176 height 29
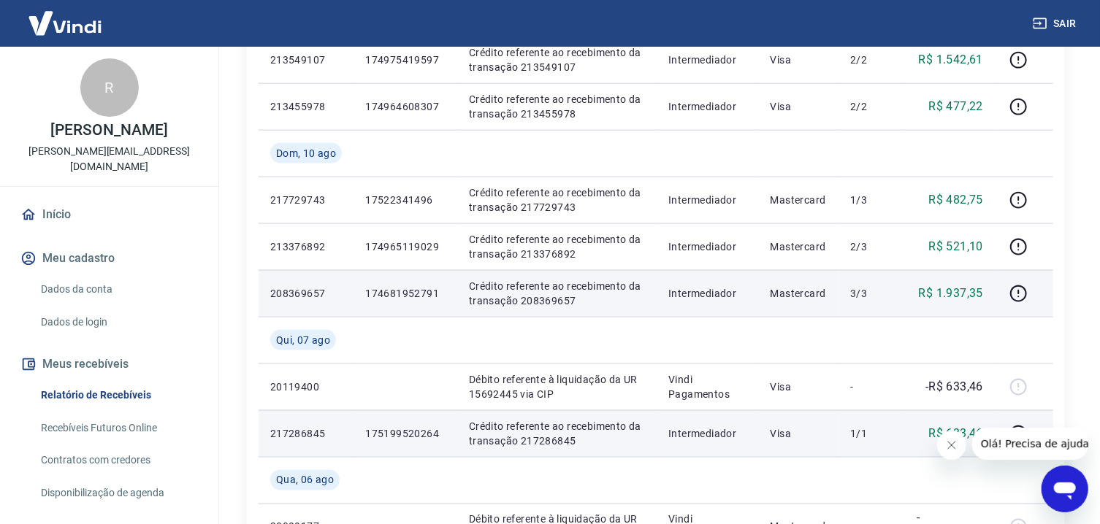
click at [551, 307] on p "Crédito referente ao recebimento da transação 208369657" at bounding box center [557, 293] width 176 height 29
click at [554, 300] on p "Crédito referente ao recebimento da transação 208369657" at bounding box center [557, 293] width 176 height 29
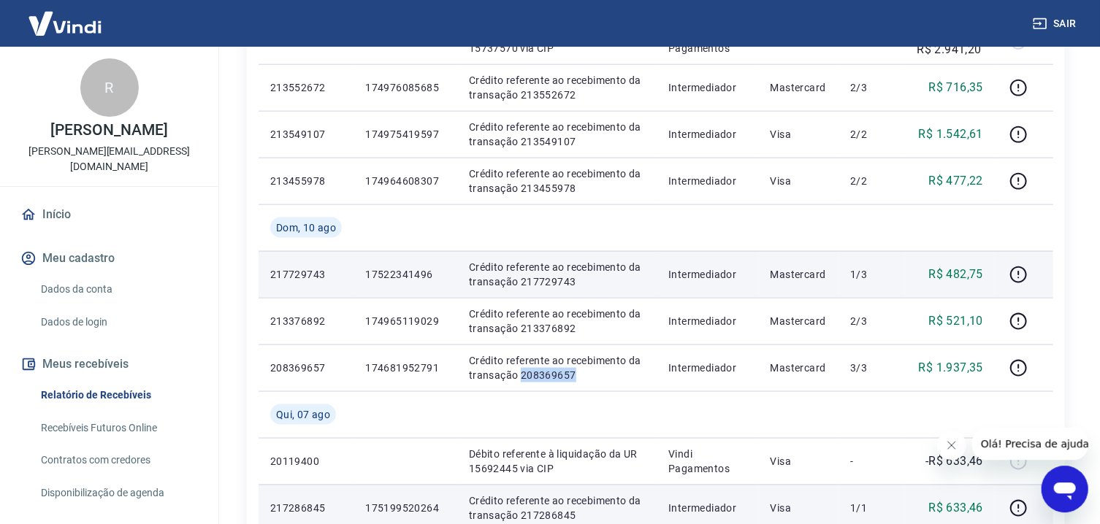
scroll to position [807, 0]
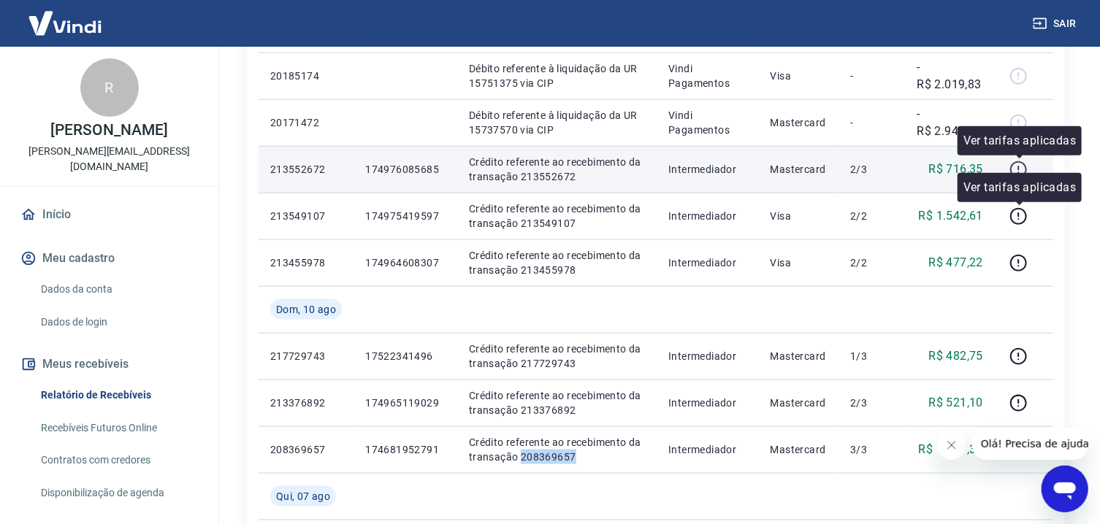
click at [1025, 168] on icon "button" at bounding box center [1018, 170] width 18 height 18
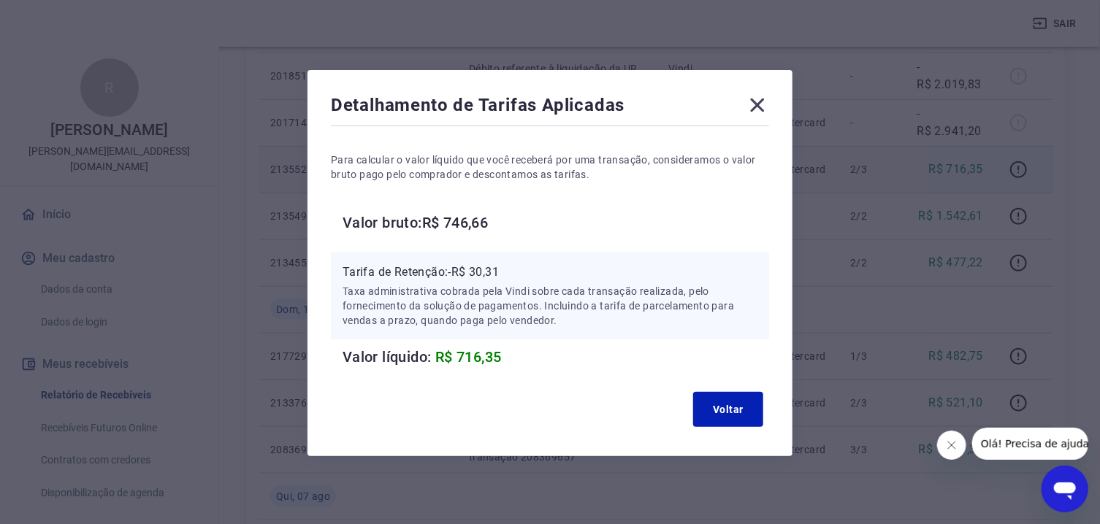
click at [761, 107] on icon at bounding box center [757, 104] width 23 height 23
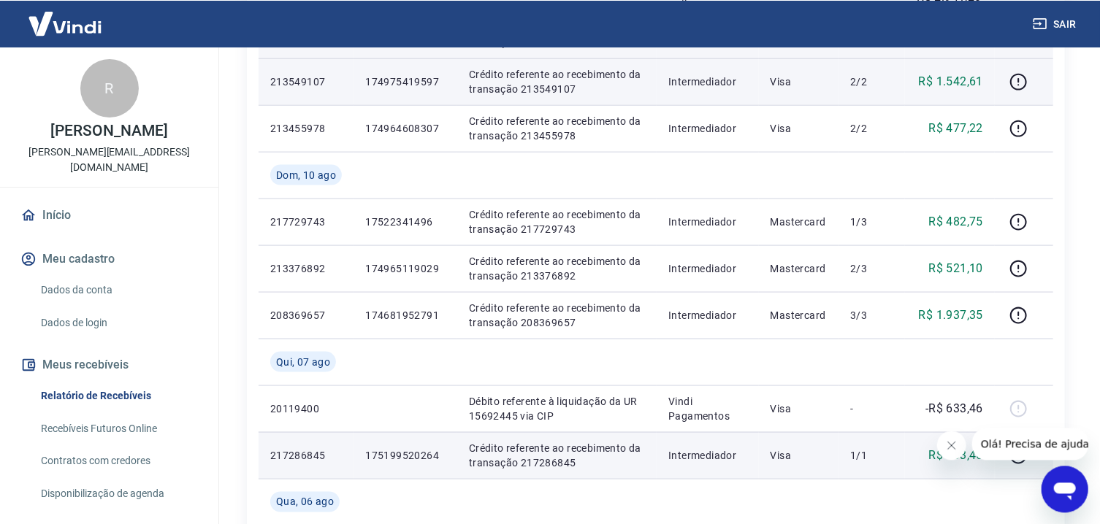
scroll to position [963, 0]
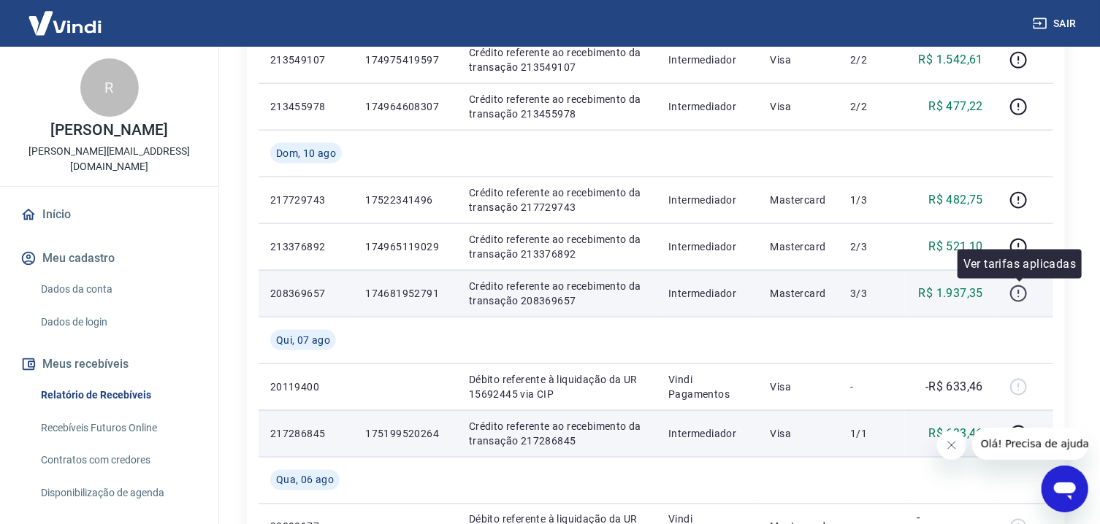
click at [1019, 291] on icon "button" at bounding box center [1018, 294] width 18 height 18
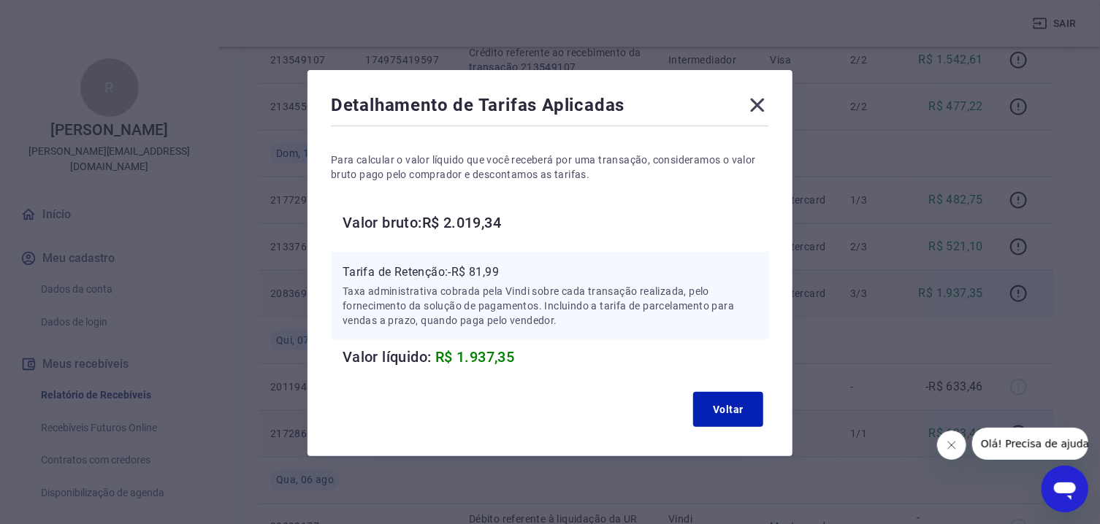
click at [760, 109] on icon at bounding box center [758, 106] width 14 height 14
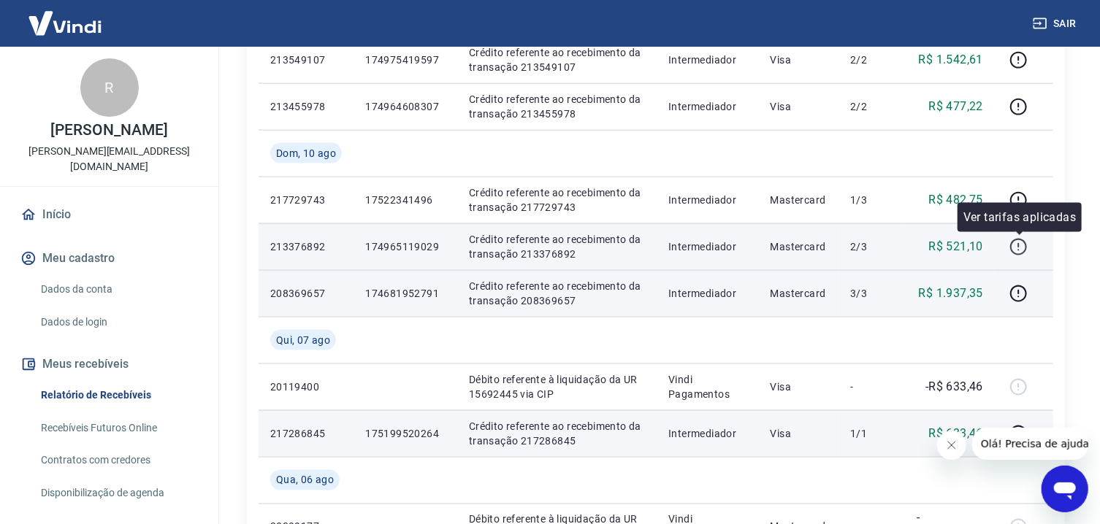
click at [1019, 245] on icon "button" at bounding box center [1018, 247] width 18 height 18
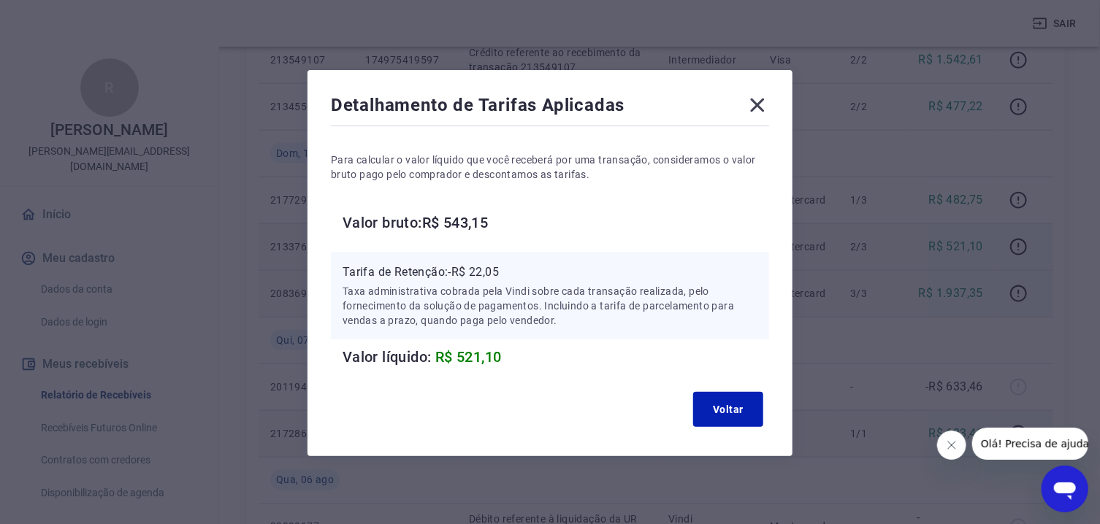
click at [1075, 244] on div "Detalhamento de Tarifas Aplicadas Para calcular o valor líquido que você recebe…" at bounding box center [550, 262] width 1100 height 524
click at [756, 100] on icon at bounding box center [757, 104] width 23 height 23
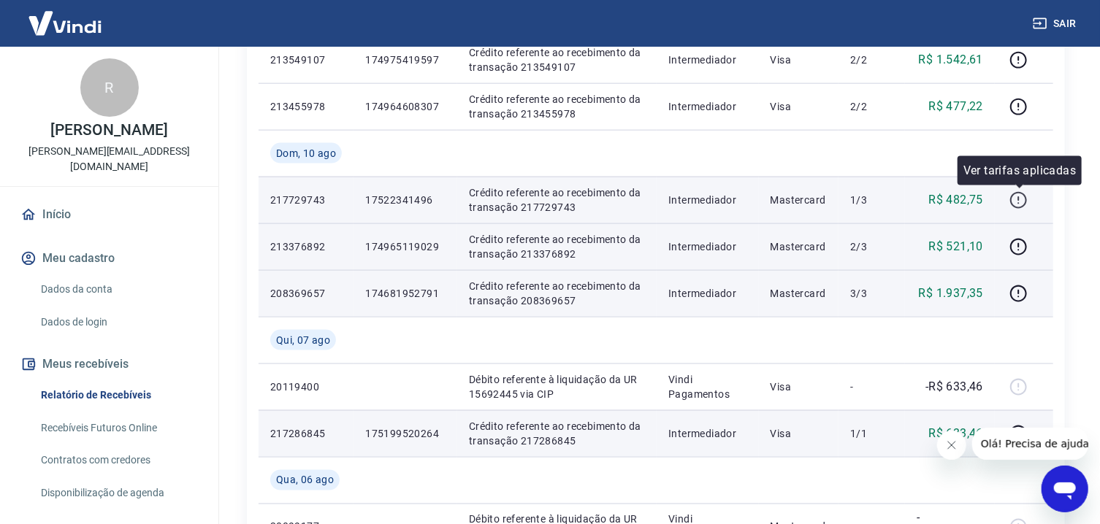
click at [1021, 197] on icon "button" at bounding box center [1018, 200] width 18 height 18
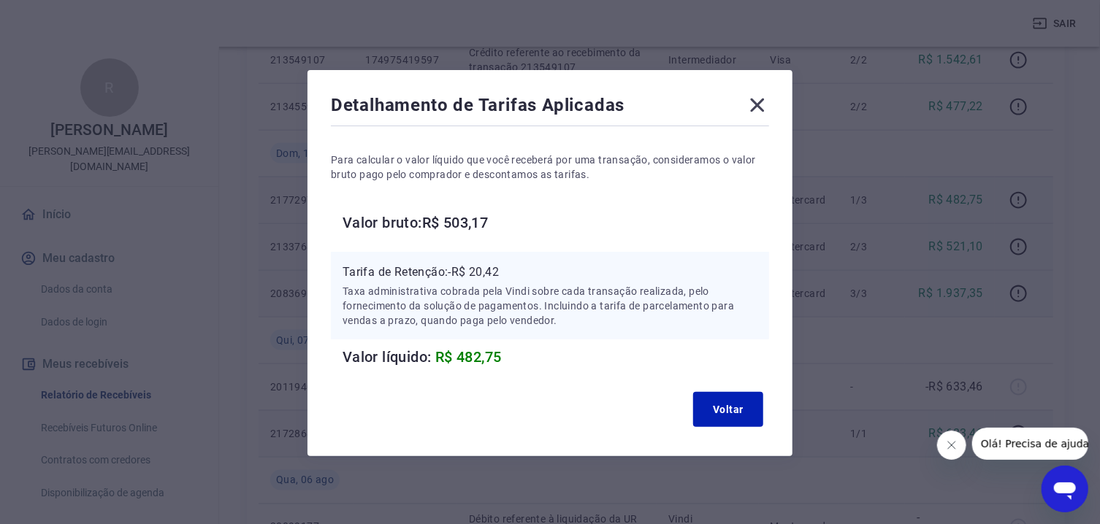
click at [914, 224] on div "Detalhamento de Tarifas Aplicadas Para calcular o valor líquido que você recebe…" at bounding box center [550, 262] width 1100 height 524
click at [762, 104] on icon at bounding box center [757, 104] width 23 height 23
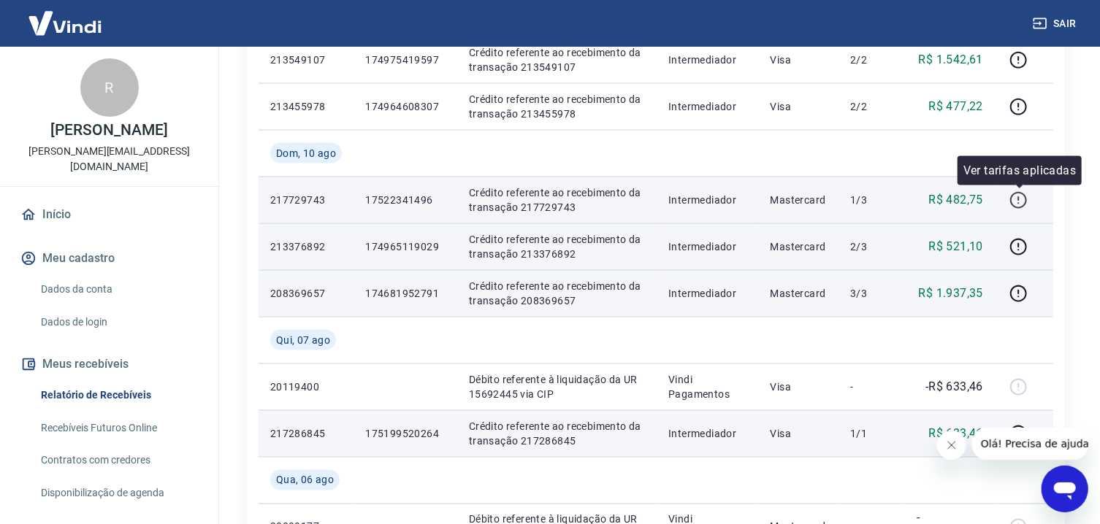
click at [1019, 198] on icon "button" at bounding box center [1018, 200] width 18 height 18
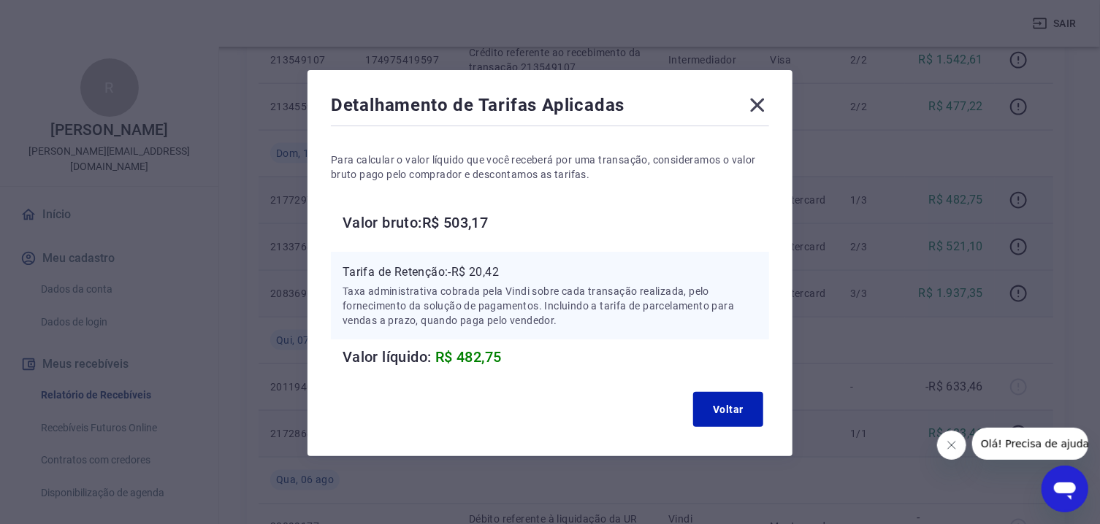
click at [754, 97] on icon at bounding box center [757, 104] width 23 height 23
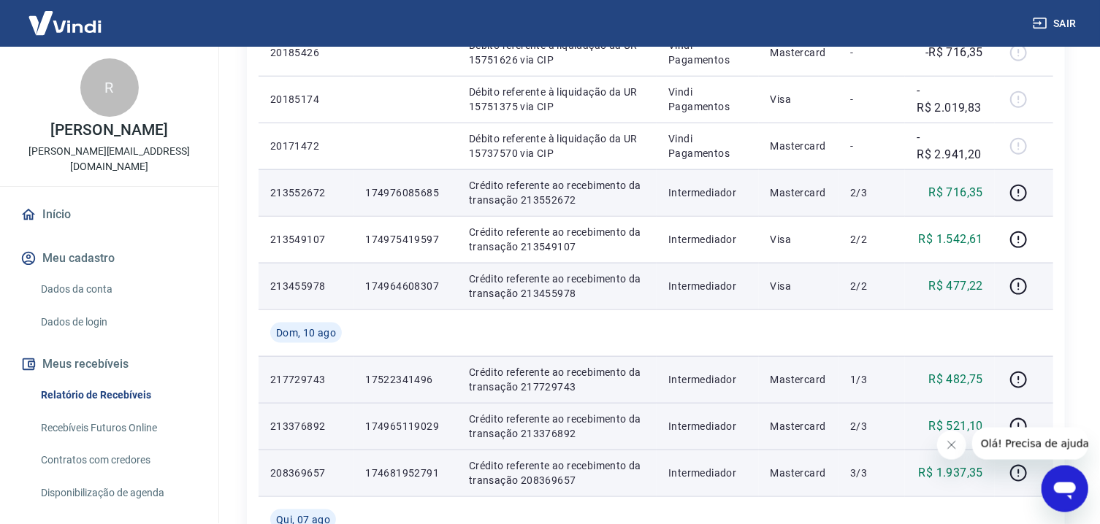
scroll to position [807, 0]
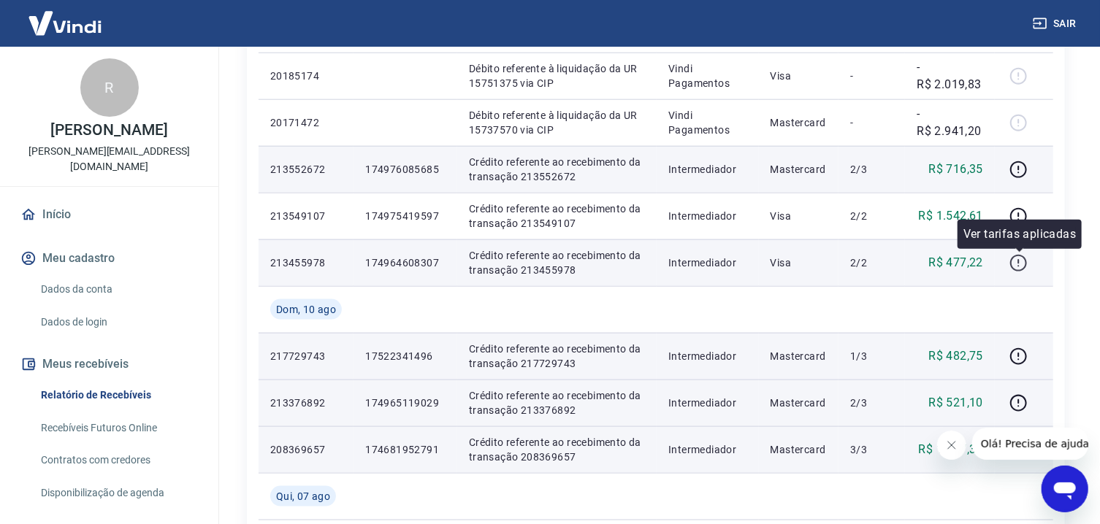
click at [1021, 261] on icon "button" at bounding box center [1018, 263] width 18 height 18
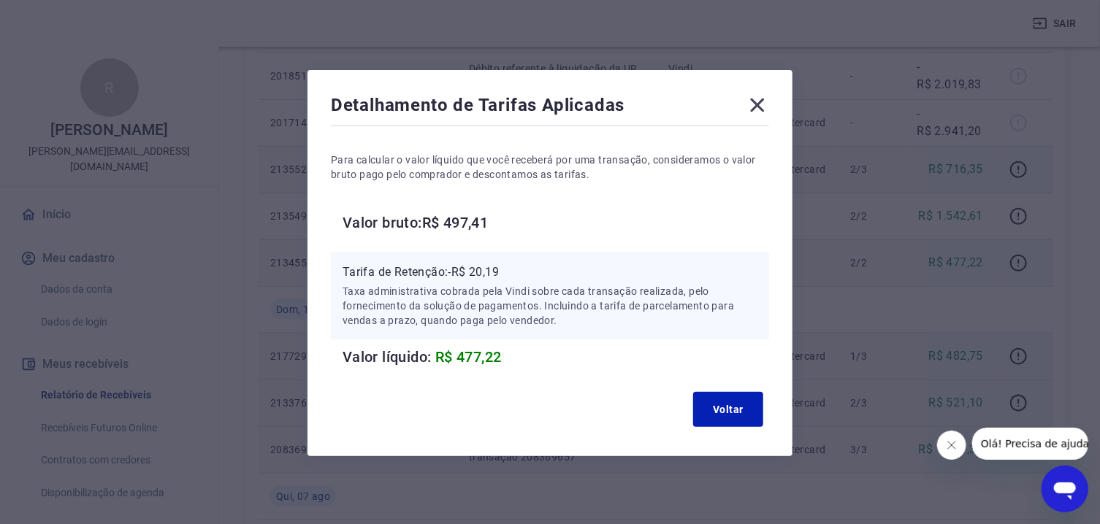
click at [757, 106] on icon at bounding box center [758, 106] width 14 height 14
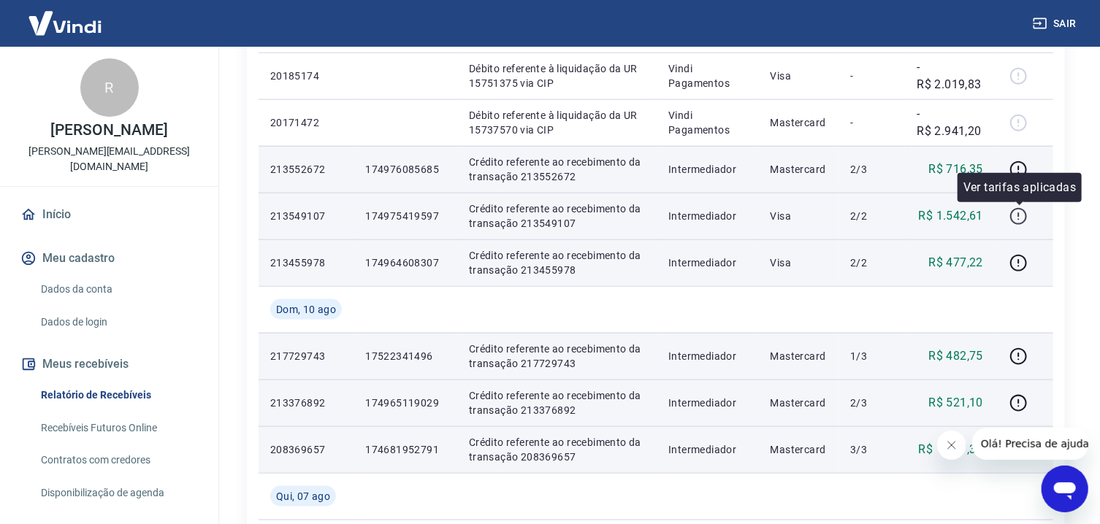
click at [1022, 208] on icon "button" at bounding box center [1018, 216] width 18 height 18
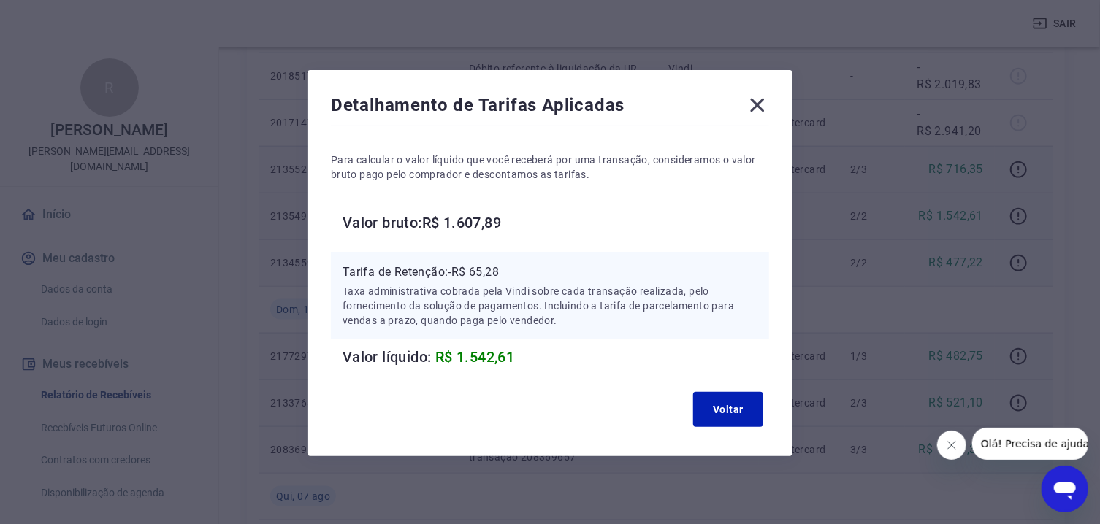
click at [756, 107] on icon at bounding box center [758, 106] width 14 height 14
